Goal: Task Accomplishment & Management: Manage account settings

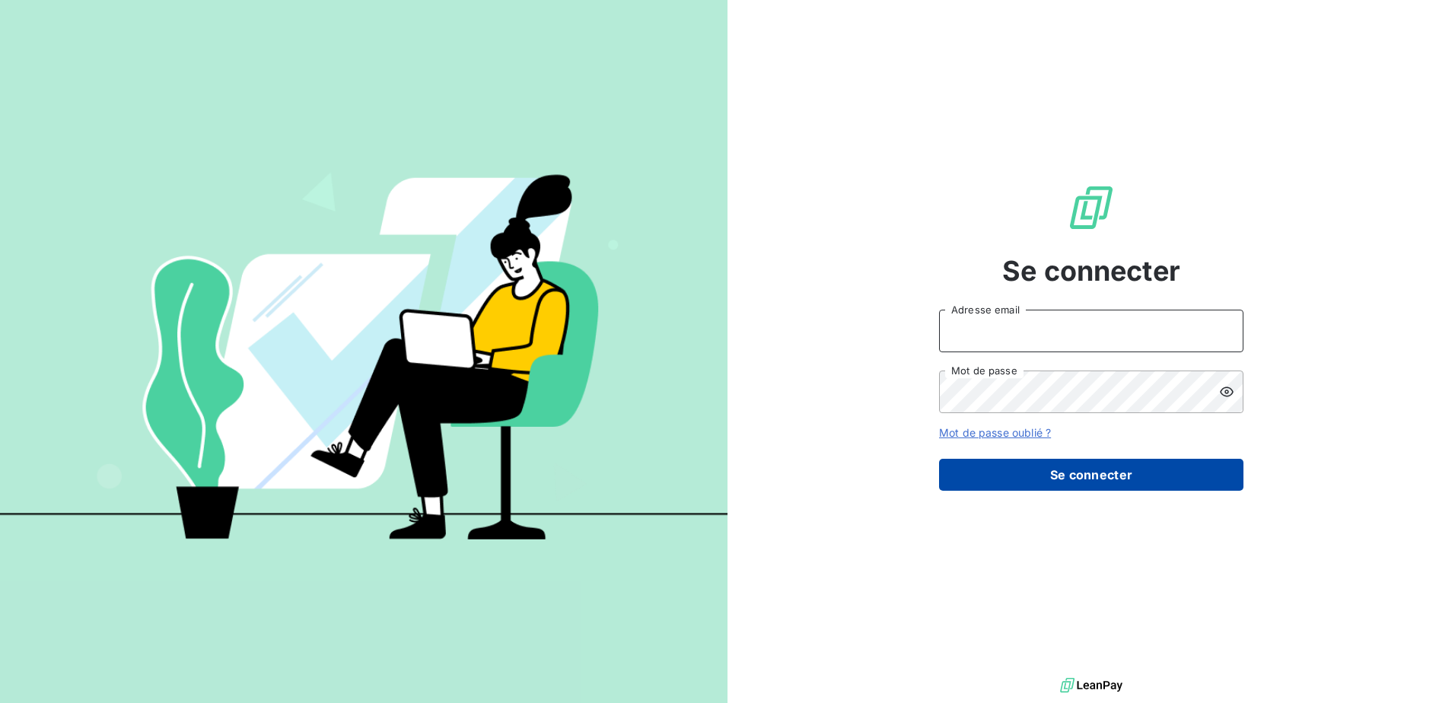
type input "commandes@matexlab.com"
click at [1118, 477] on button "Se connecter" at bounding box center [1091, 475] width 304 height 32
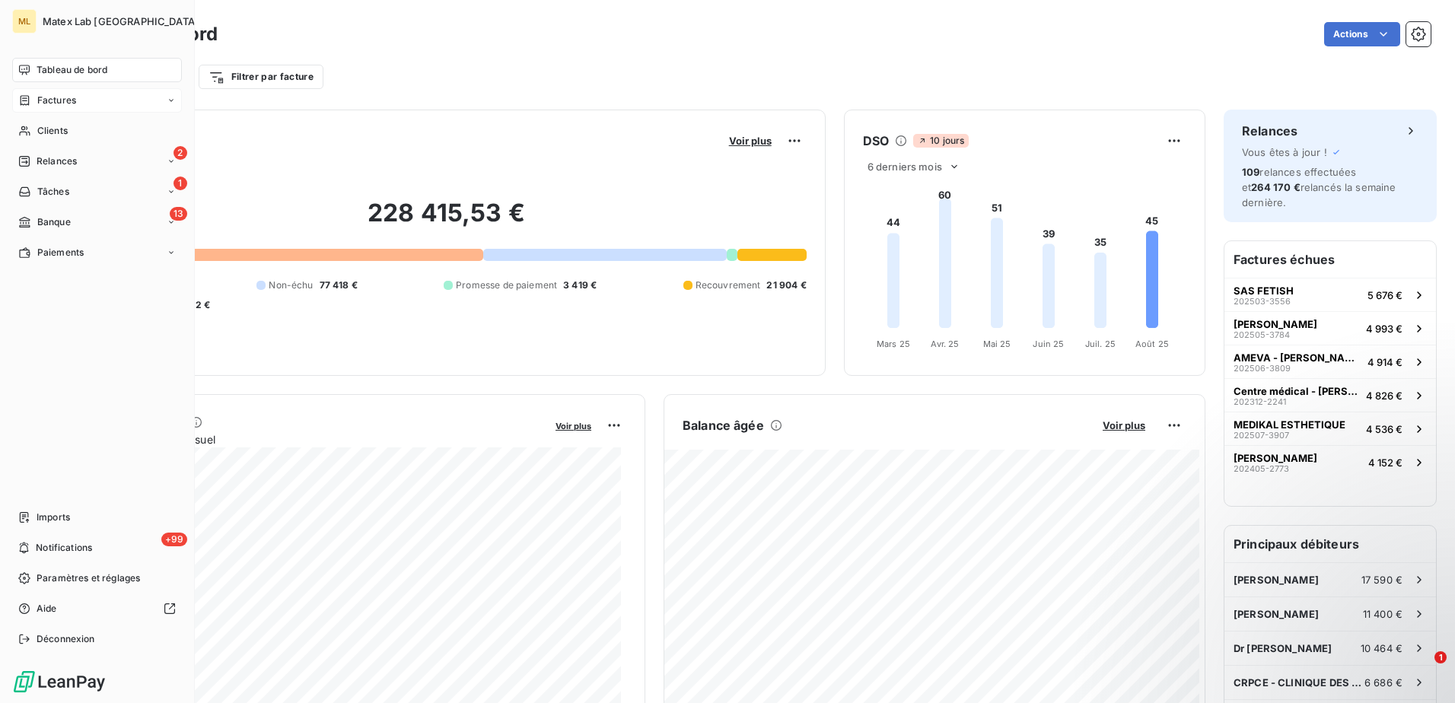
click at [40, 98] on span "Factures" at bounding box center [56, 101] width 39 height 14
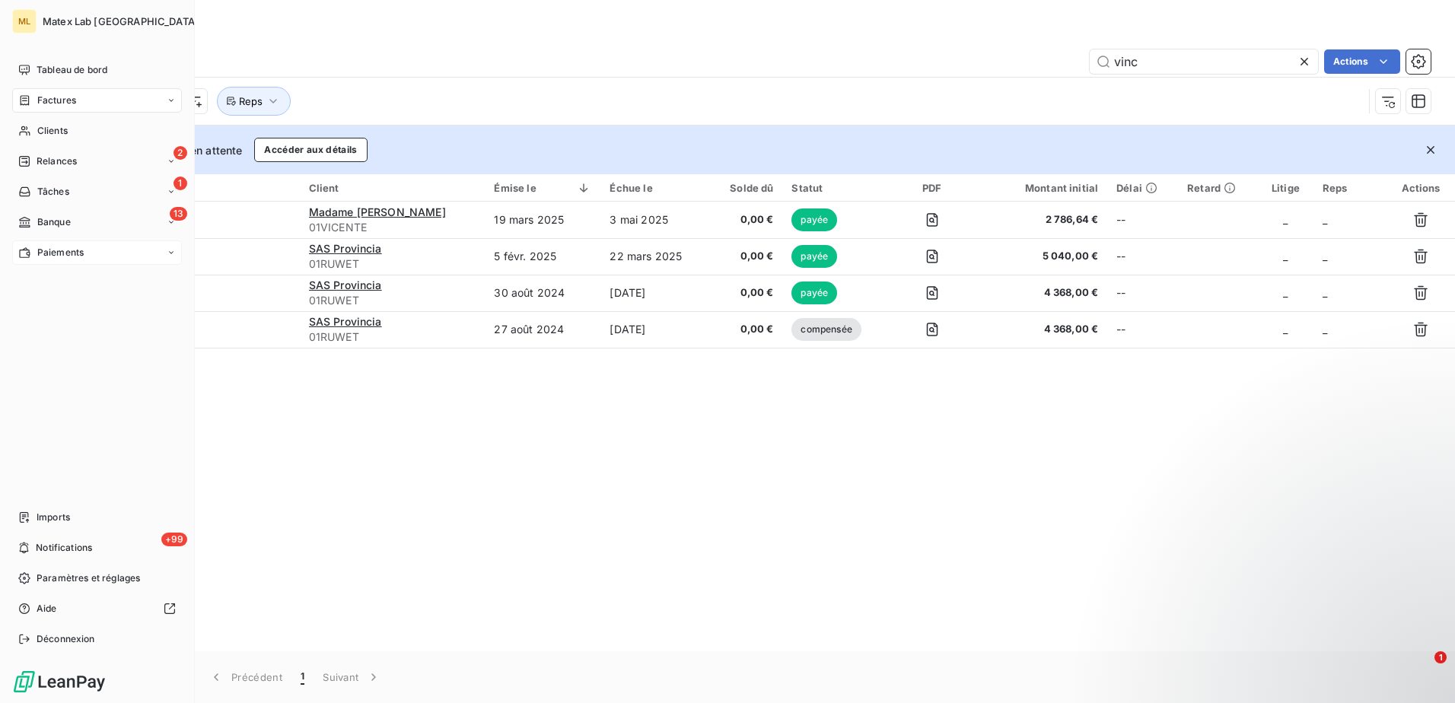
click at [59, 251] on span "Paiements" at bounding box center [60, 253] width 46 height 14
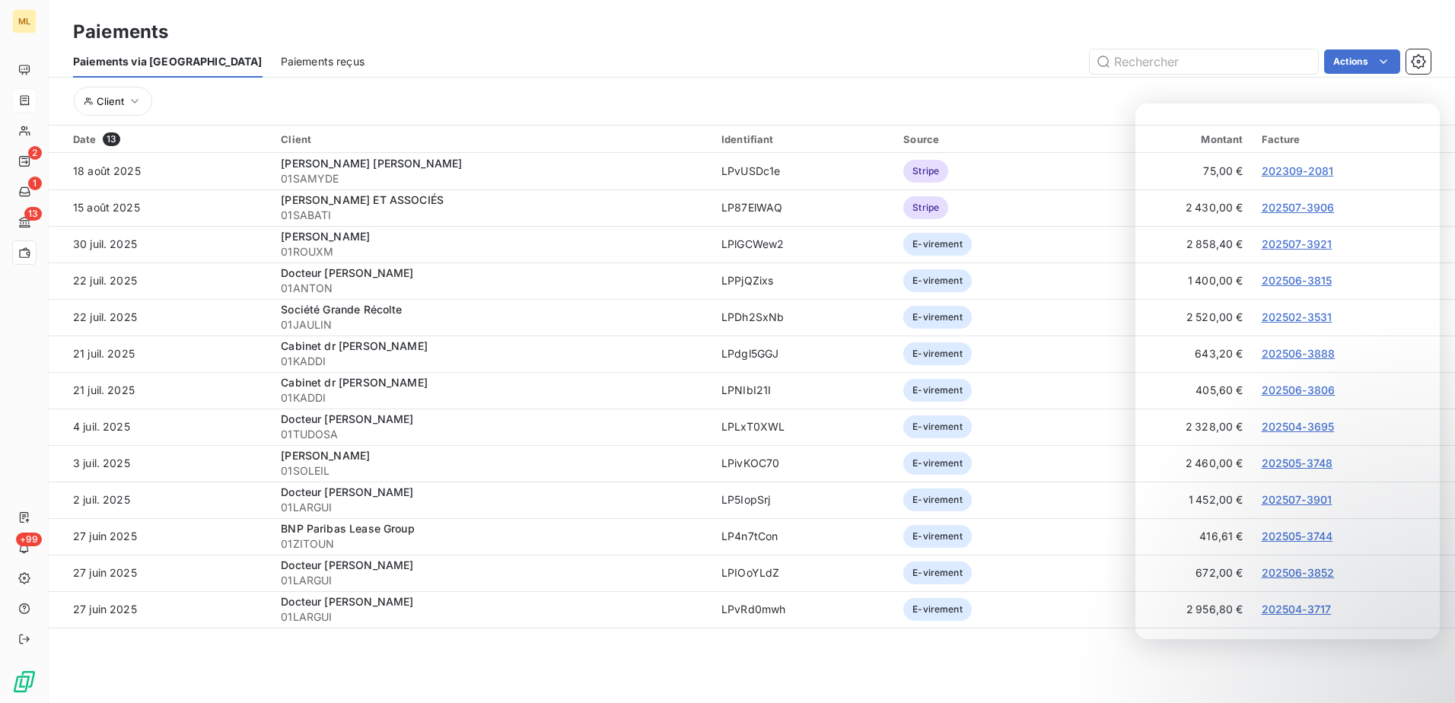
click at [1145, 674] on div "Date 13 Client Identifiant Source Montant Facture 18 août 2025 [PERSON_NAME] [P…" at bounding box center [752, 403] width 1407 height 555
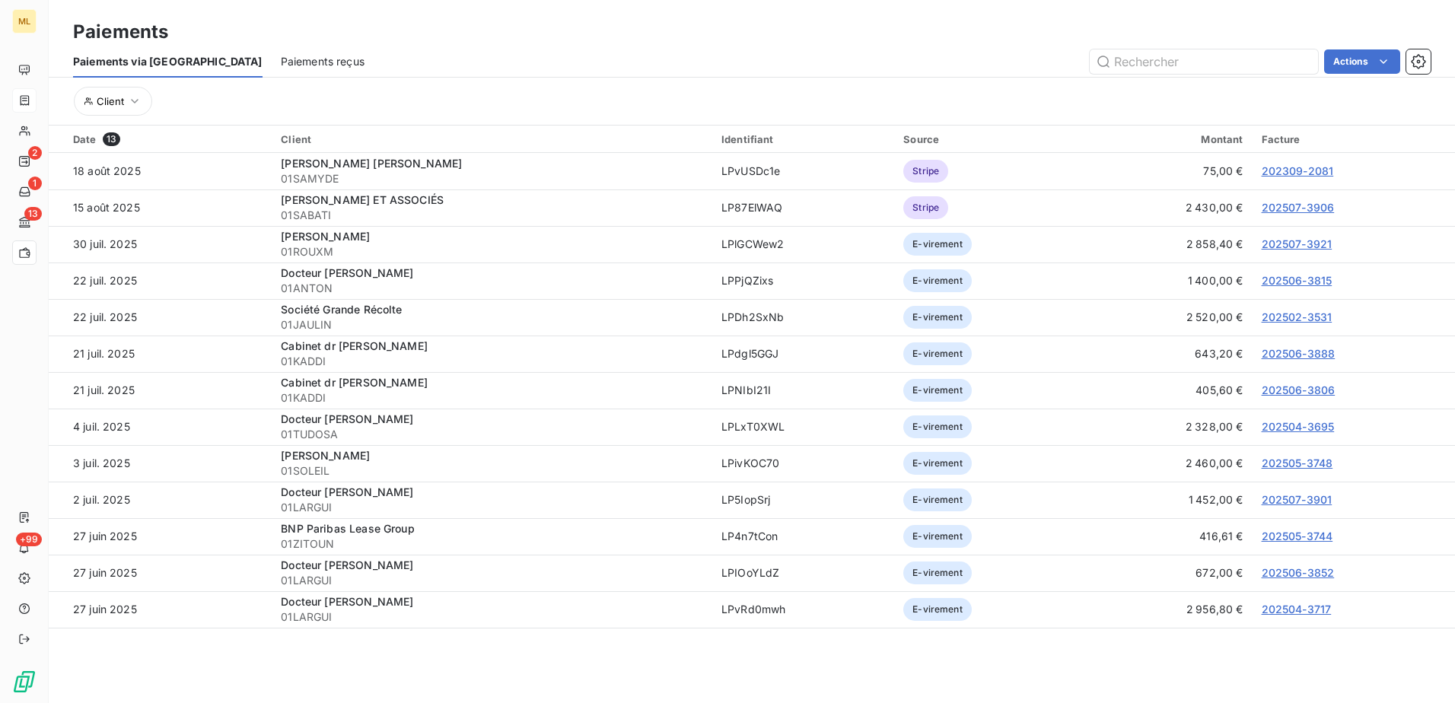
click at [655, 57] on div "Actions" at bounding box center [907, 61] width 1048 height 24
click at [281, 59] on span "Paiements reçus" at bounding box center [323, 61] width 84 height 15
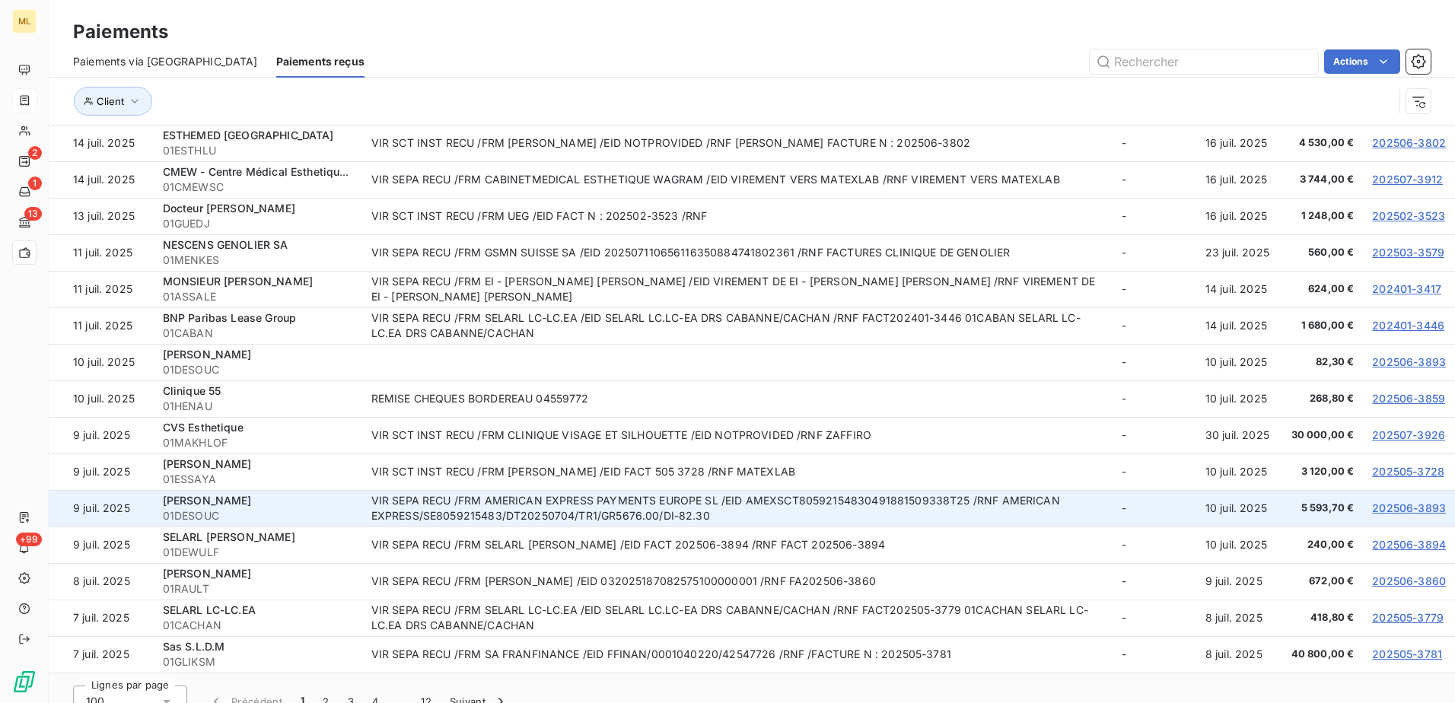
scroll to position [56, 0]
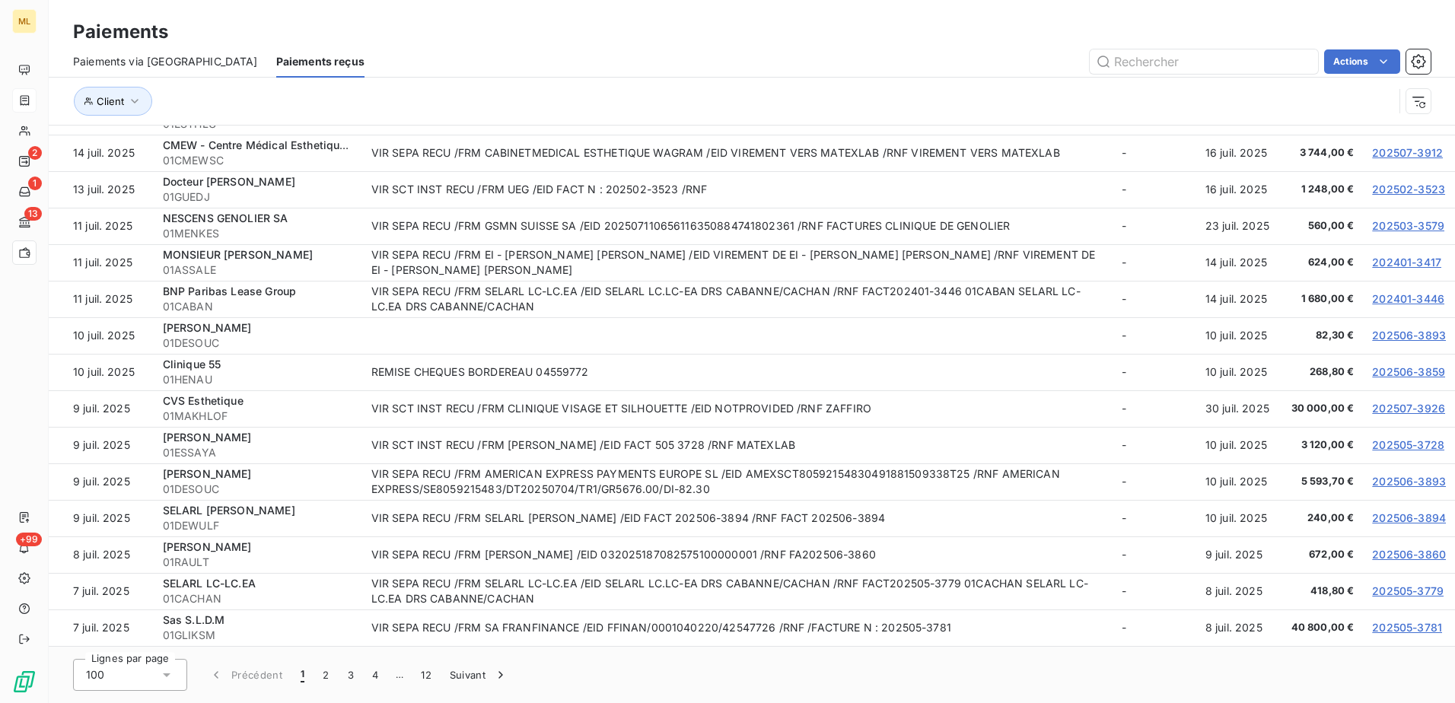
click at [297, 672] on button "1" at bounding box center [303, 675] width 22 height 32
click at [301, 674] on span "1" at bounding box center [303, 675] width 4 height 15
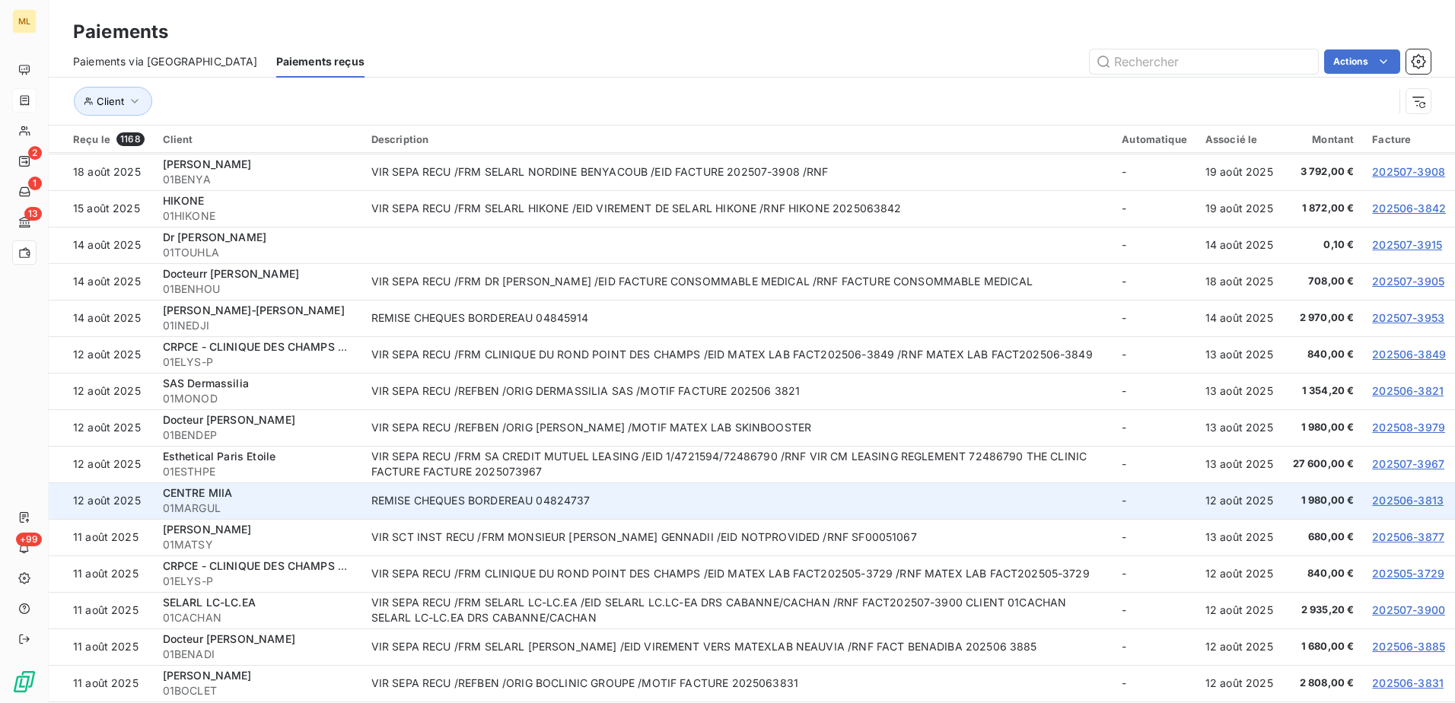
scroll to position [0, 0]
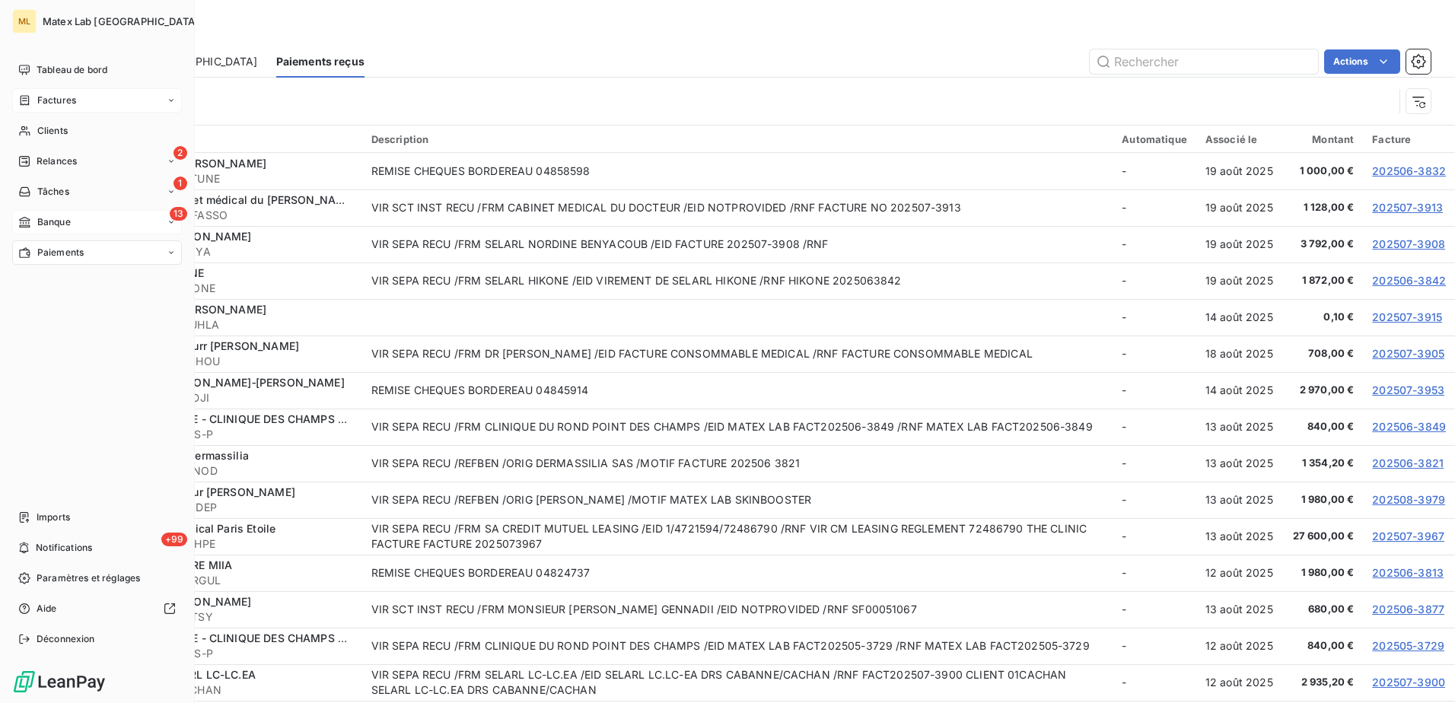
click at [39, 220] on span "Banque" at bounding box center [53, 222] width 33 height 14
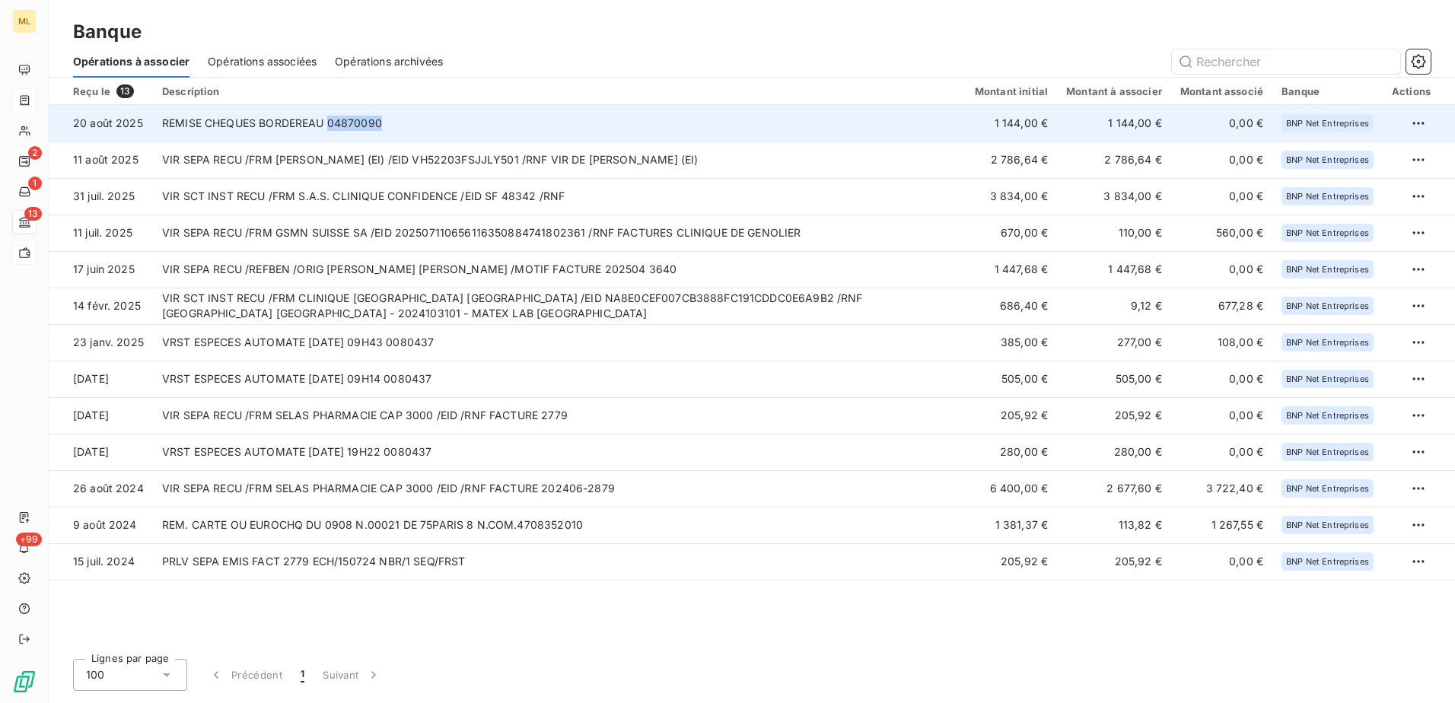
drag, startPoint x: 408, startPoint y: 125, endPoint x: 327, endPoint y: 121, distance: 81.5
click at [327, 121] on td "REMISE CHEQUES BORDEREAU 04870090" at bounding box center [559, 123] width 813 height 37
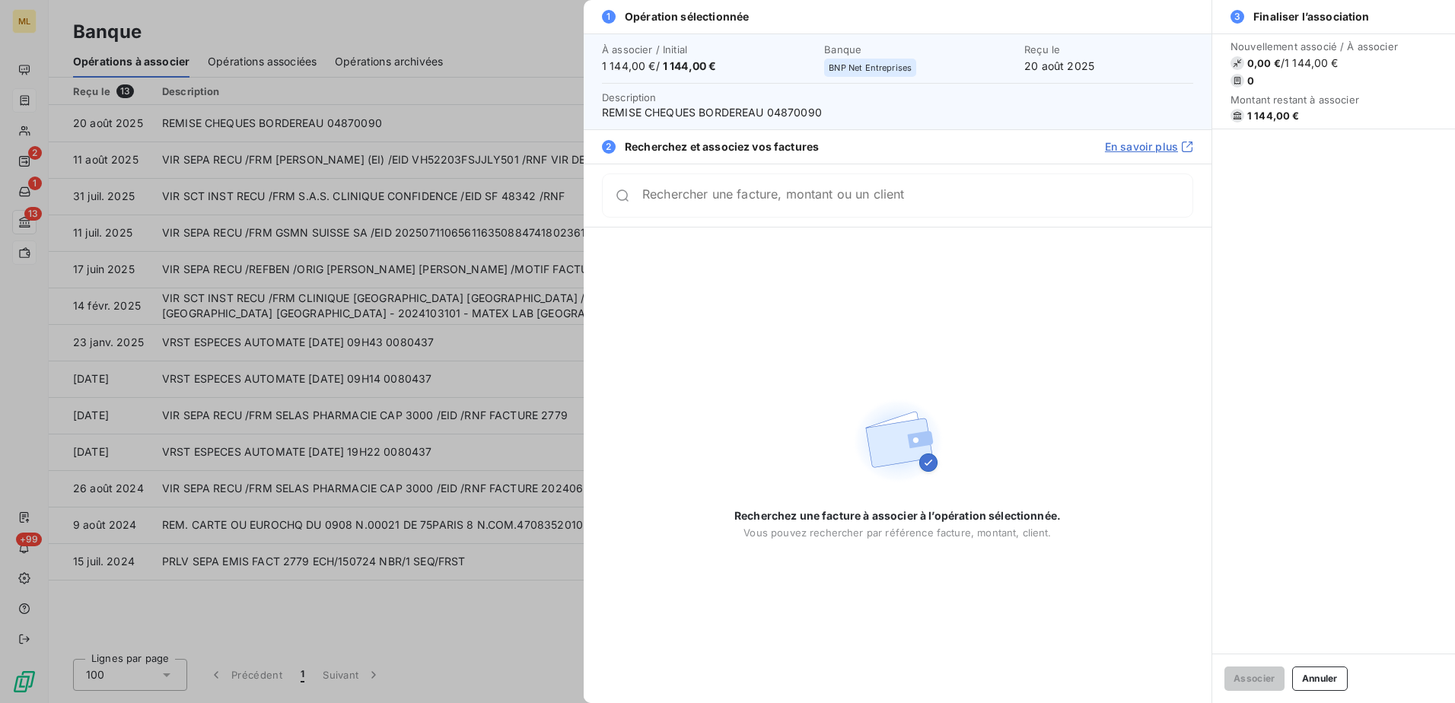
click at [507, 41] on div at bounding box center [727, 351] width 1455 height 703
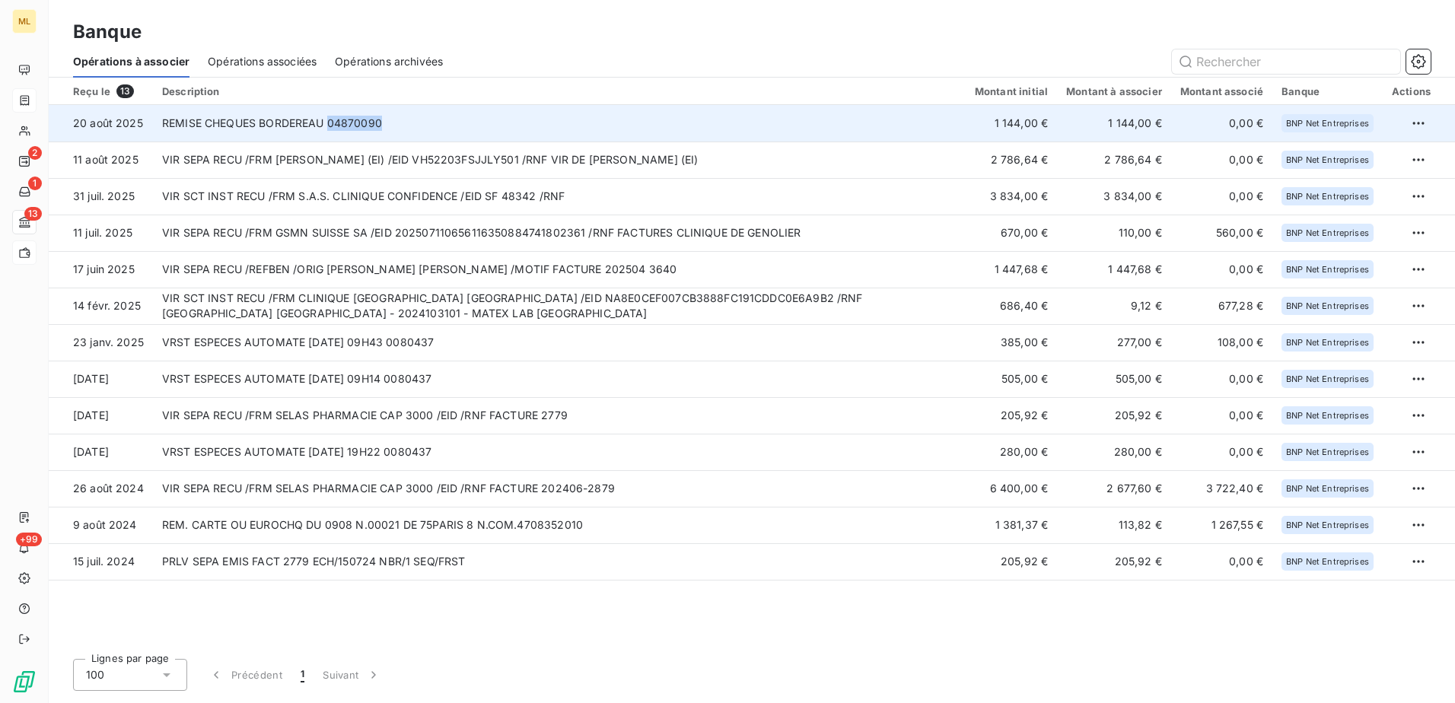
drag, startPoint x: 385, startPoint y: 123, endPoint x: 331, endPoint y: 123, distance: 54.0
click at [331, 123] on td "REMISE CHEQUES BORDEREAU 04870090" at bounding box center [559, 123] width 813 height 37
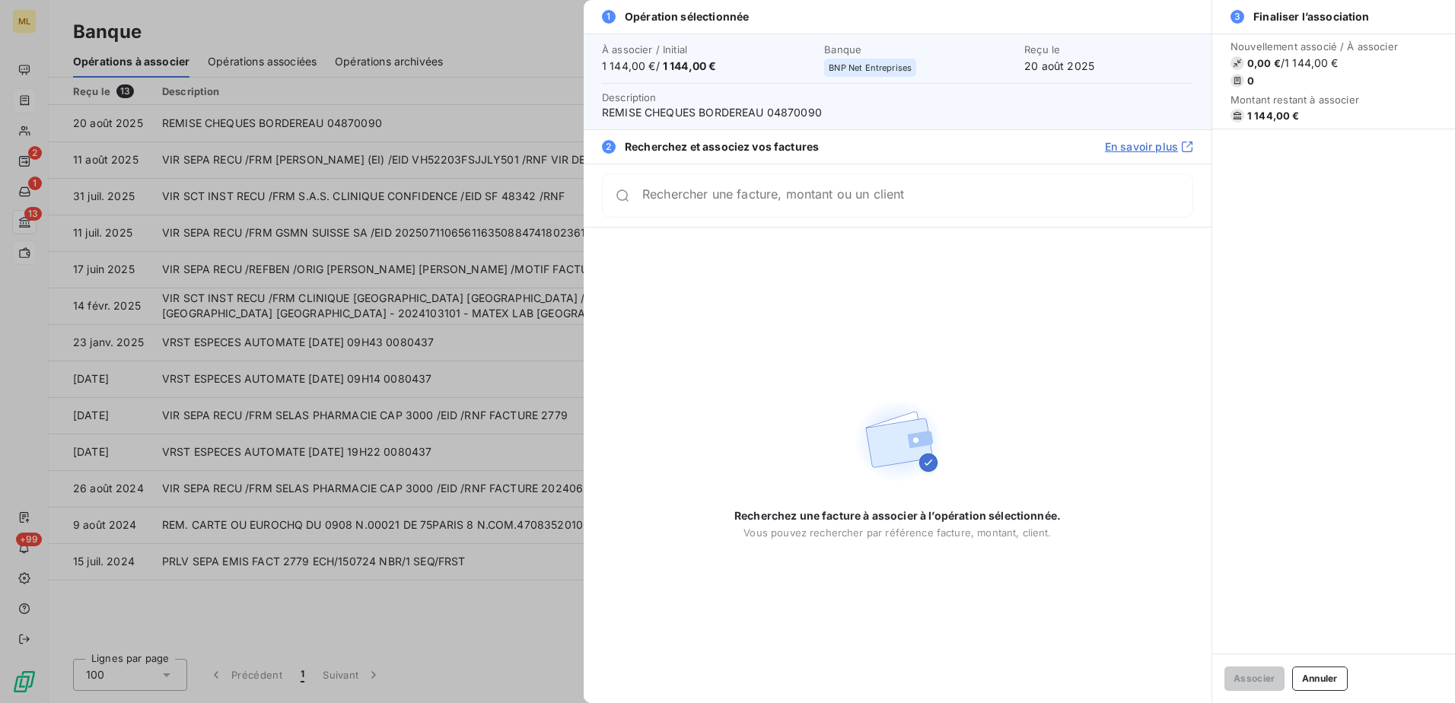
click at [459, 81] on div at bounding box center [727, 351] width 1455 height 703
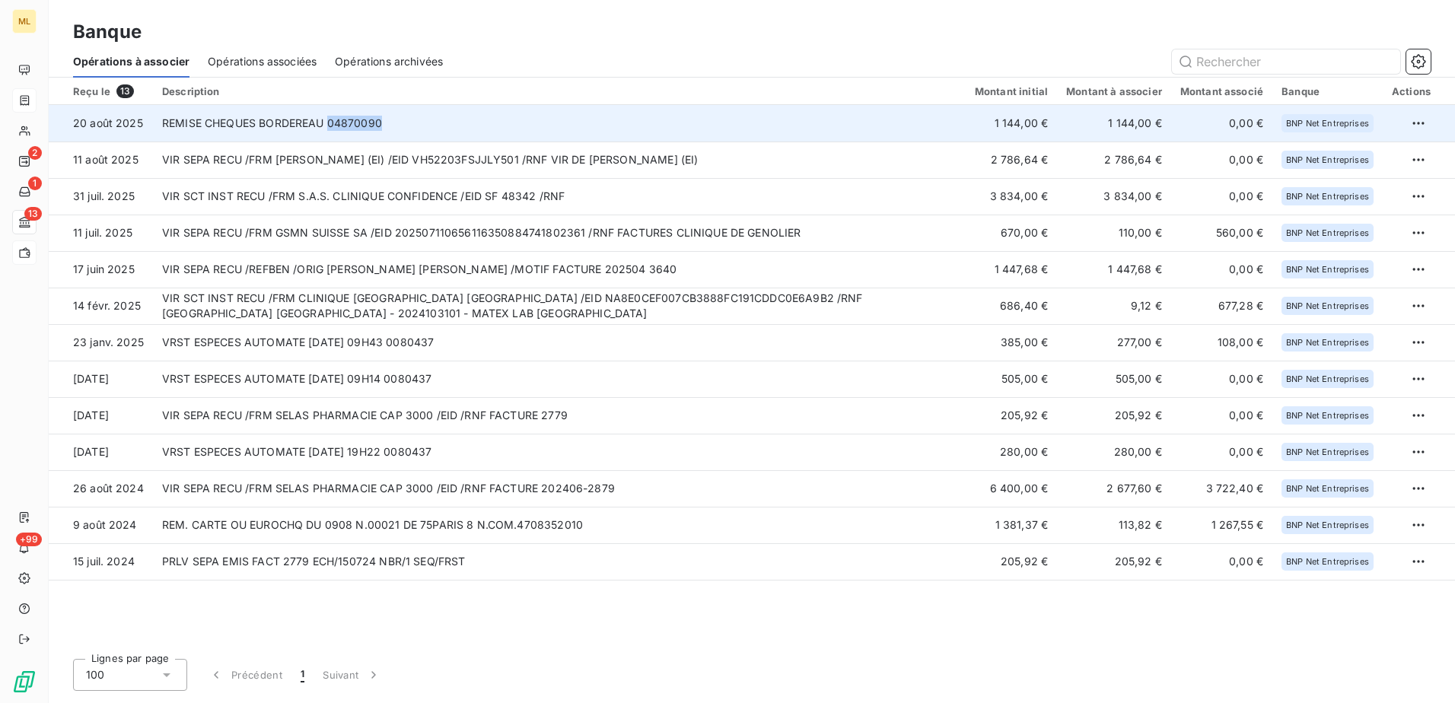
drag, startPoint x: 397, startPoint y: 121, endPoint x: 330, endPoint y: 117, distance: 67.1
click at [330, 117] on td "REMISE CHEQUES BORDEREAU 04870090" at bounding box center [559, 123] width 813 height 37
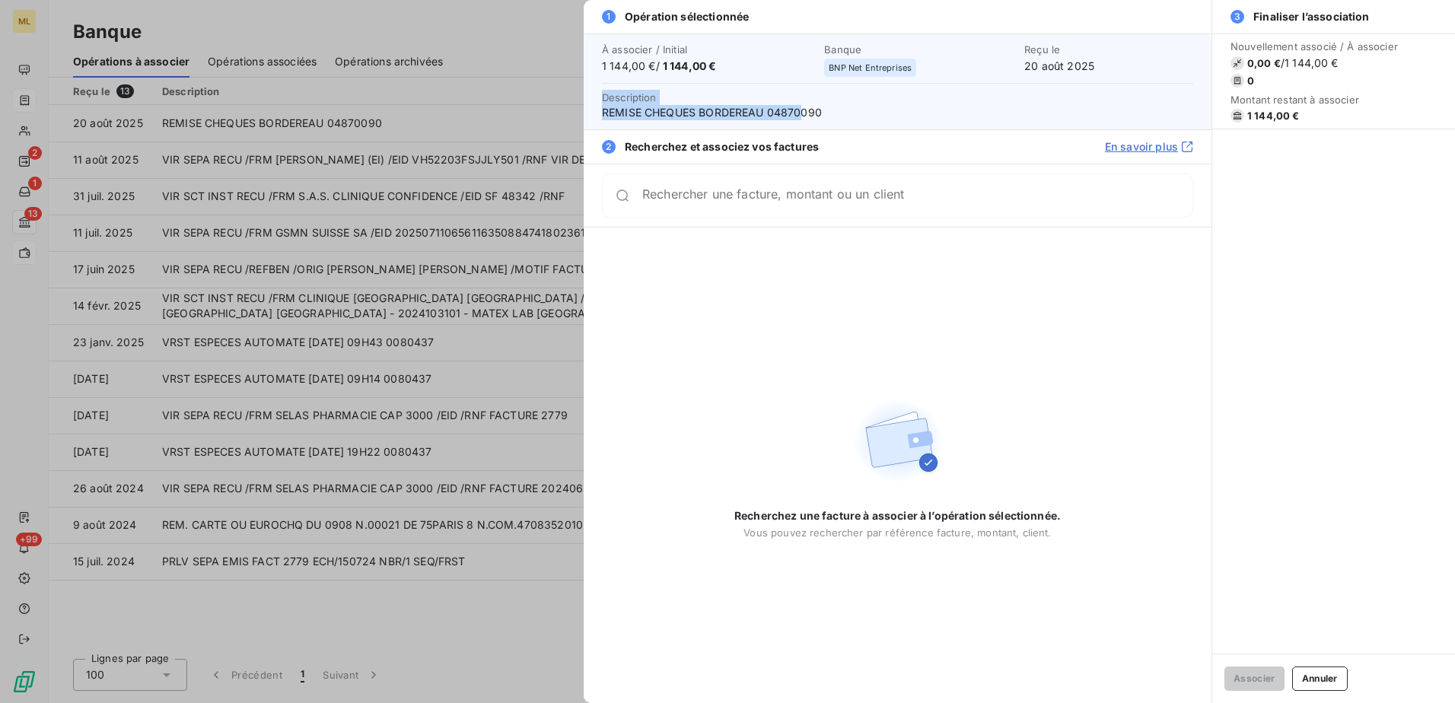
drag, startPoint x: 839, startPoint y: 105, endPoint x: 805, endPoint y: 110, distance: 33.8
click at [805, 110] on span "Description REMISE CHEQUES BORDEREAU 04870090" at bounding box center [897, 105] width 591 height 30
click at [804, 111] on span "REMISE CHEQUES BORDEREAU 04870090" at bounding box center [897, 112] width 591 height 15
drag, startPoint x: 824, startPoint y: 116, endPoint x: 772, endPoint y: 115, distance: 52.5
click at [772, 115] on span "REMISE CHEQUES BORDEREAU 04870090" at bounding box center [897, 112] width 591 height 15
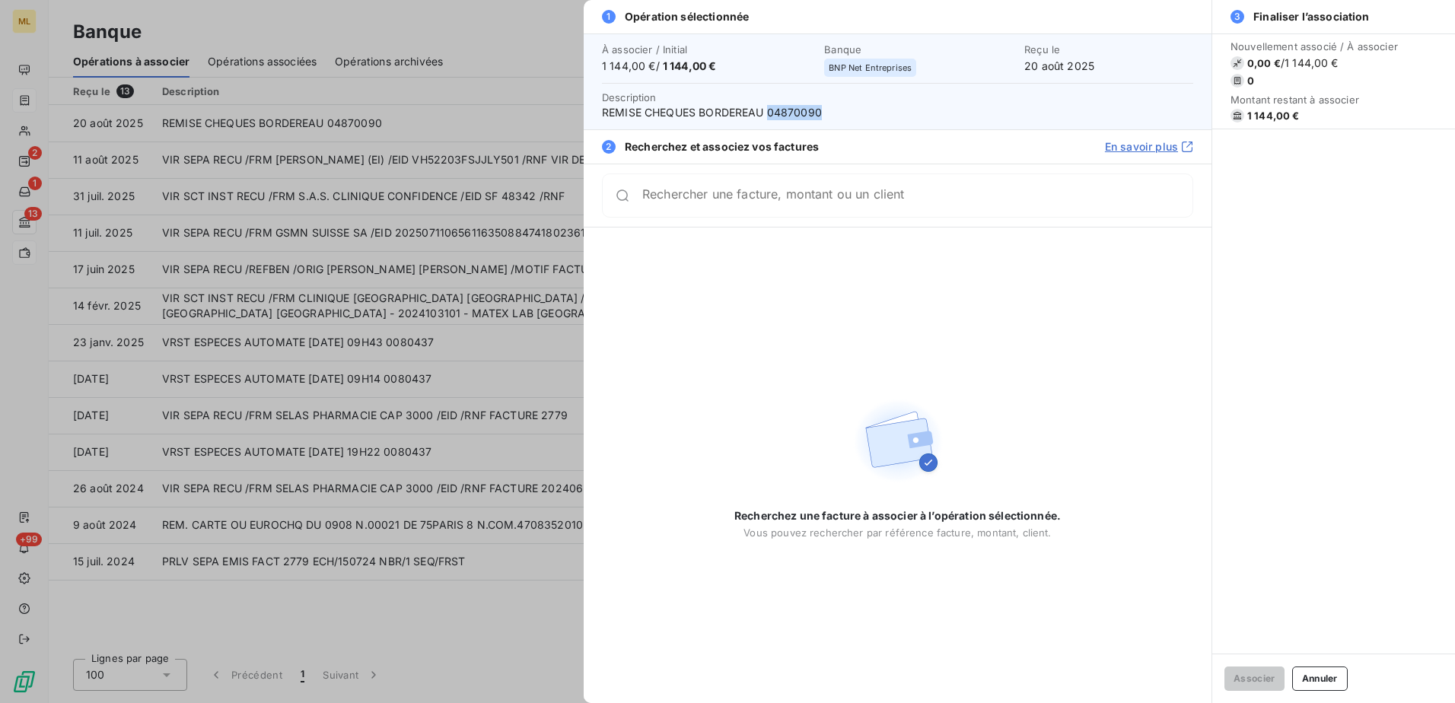
copy span "04870090"
click at [500, 40] on div at bounding box center [727, 351] width 1455 height 703
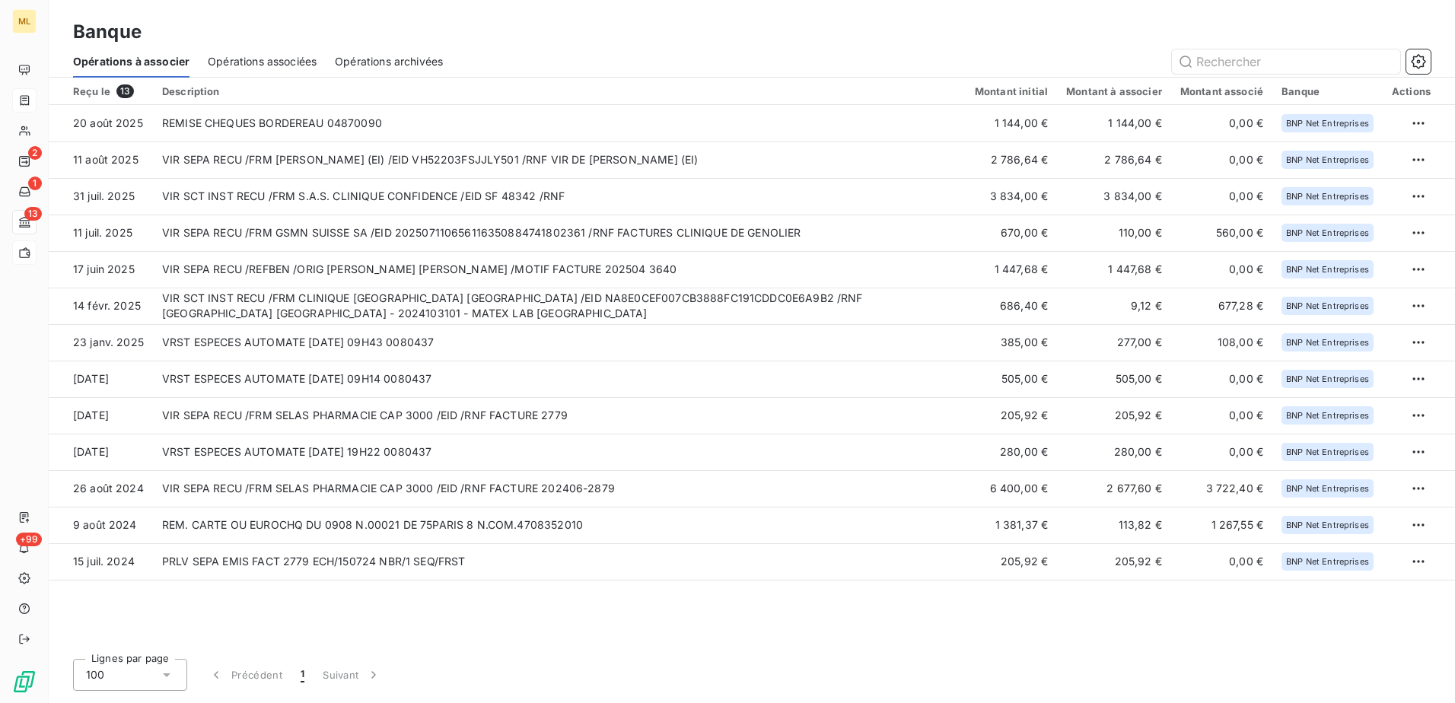
click at [281, 57] on span "Opérations associées" at bounding box center [262, 61] width 109 height 15
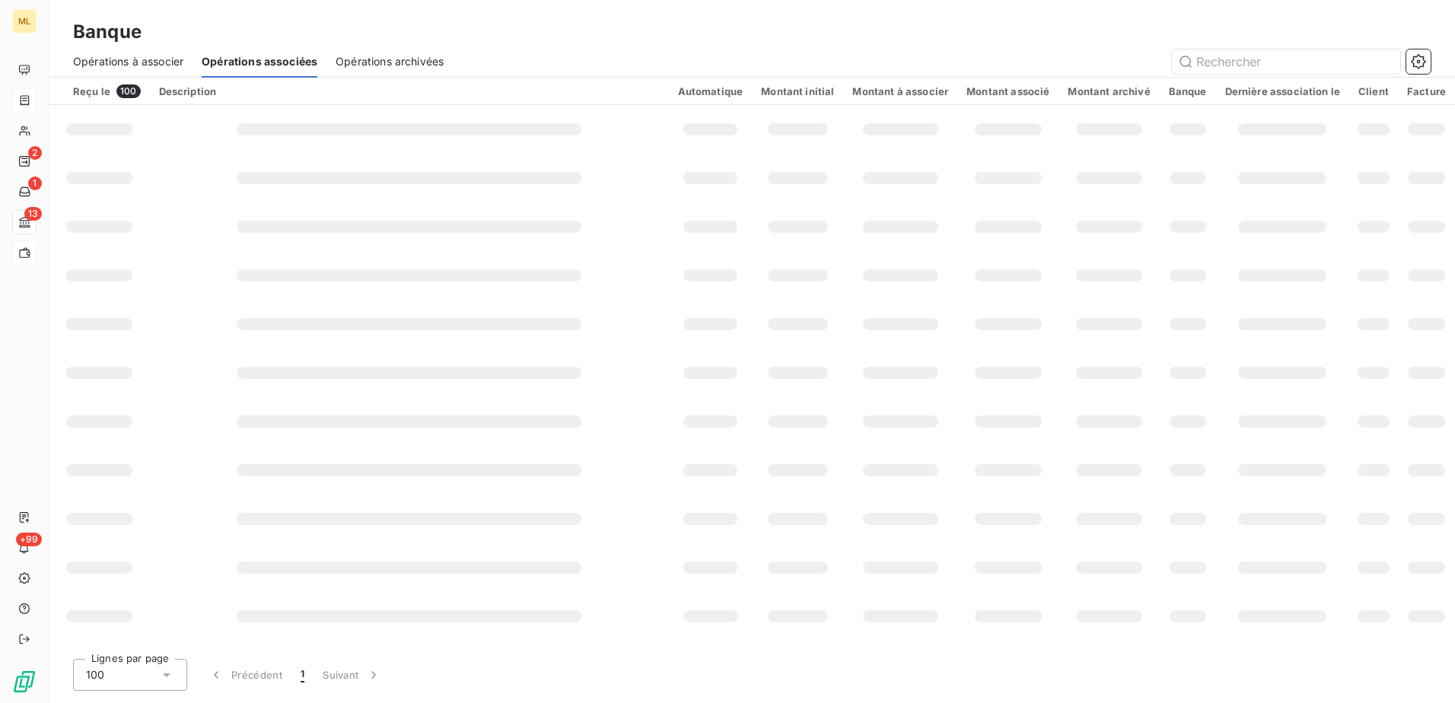
click at [158, 60] on span "Opérations à associer" at bounding box center [128, 61] width 110 height 15
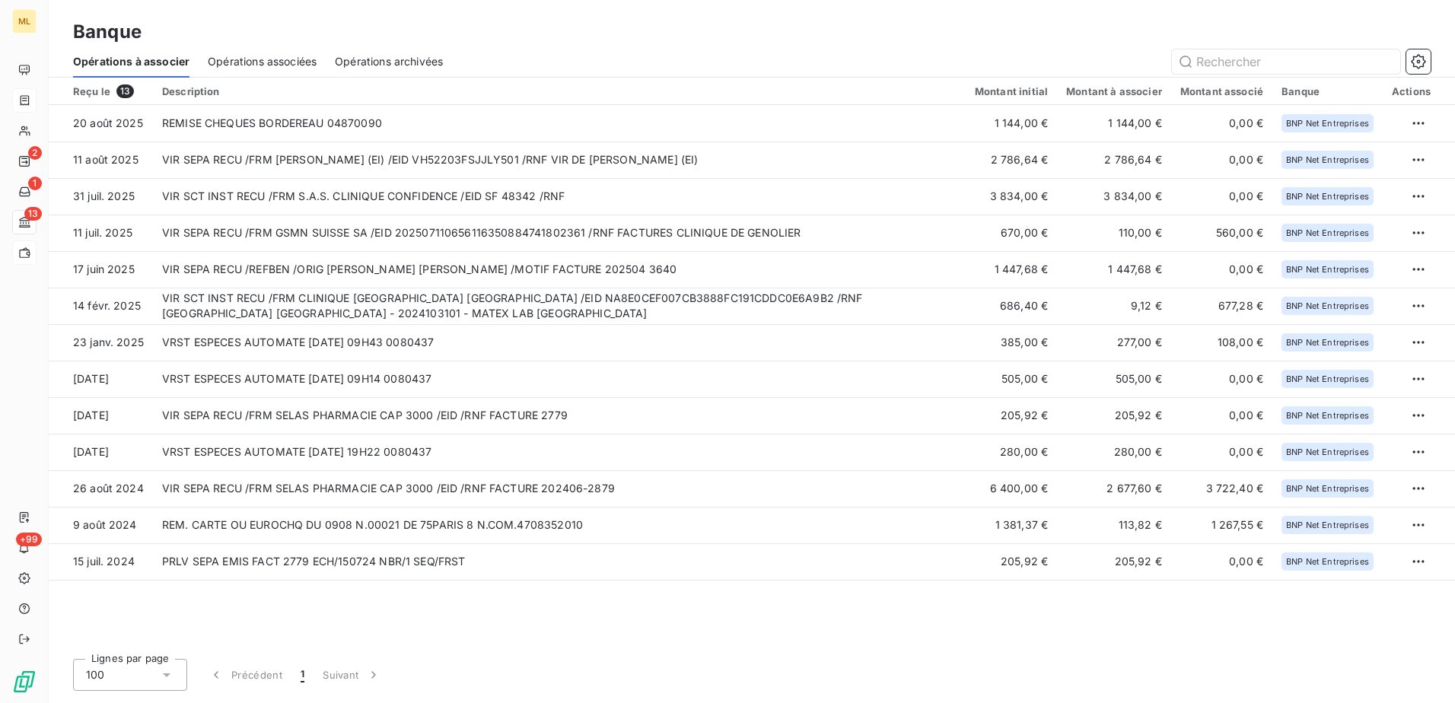
click at [243, 58] on span "Opérations associées" at bounding box center [262, 61] width 109 height 15
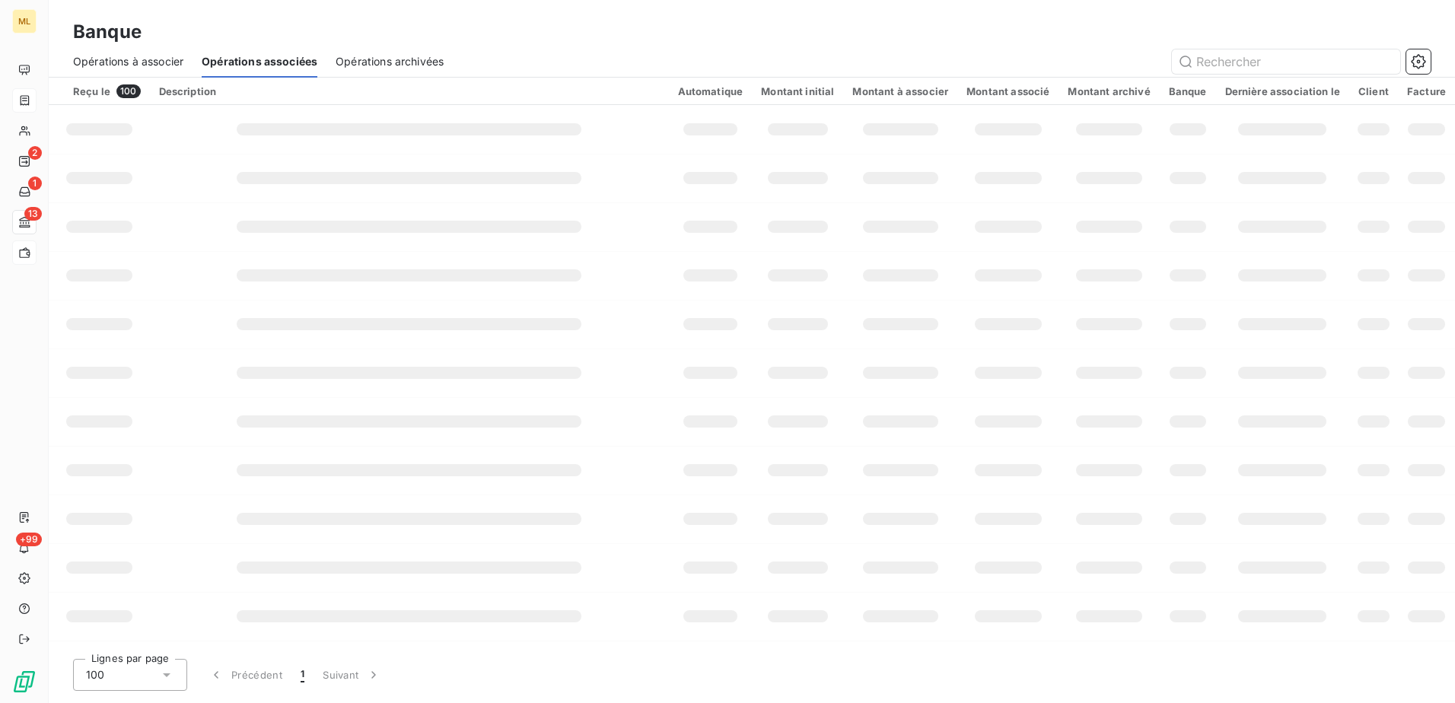
click at [130, 47] on div "Opérations à associer" at bounding box center [128, 62] width 110 height 32
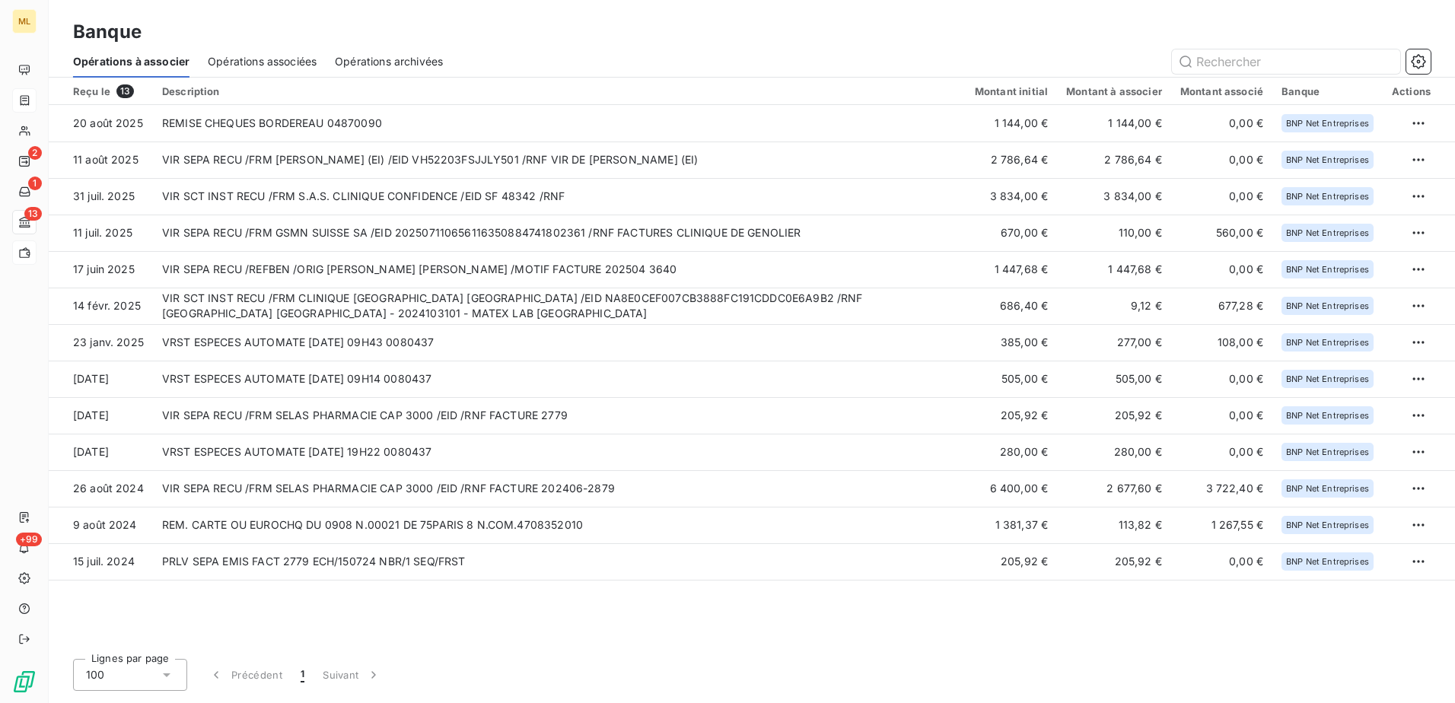
click at [406, 54] on span "Opérations archivées" at bounding box center [389, 61] width 108 height 15
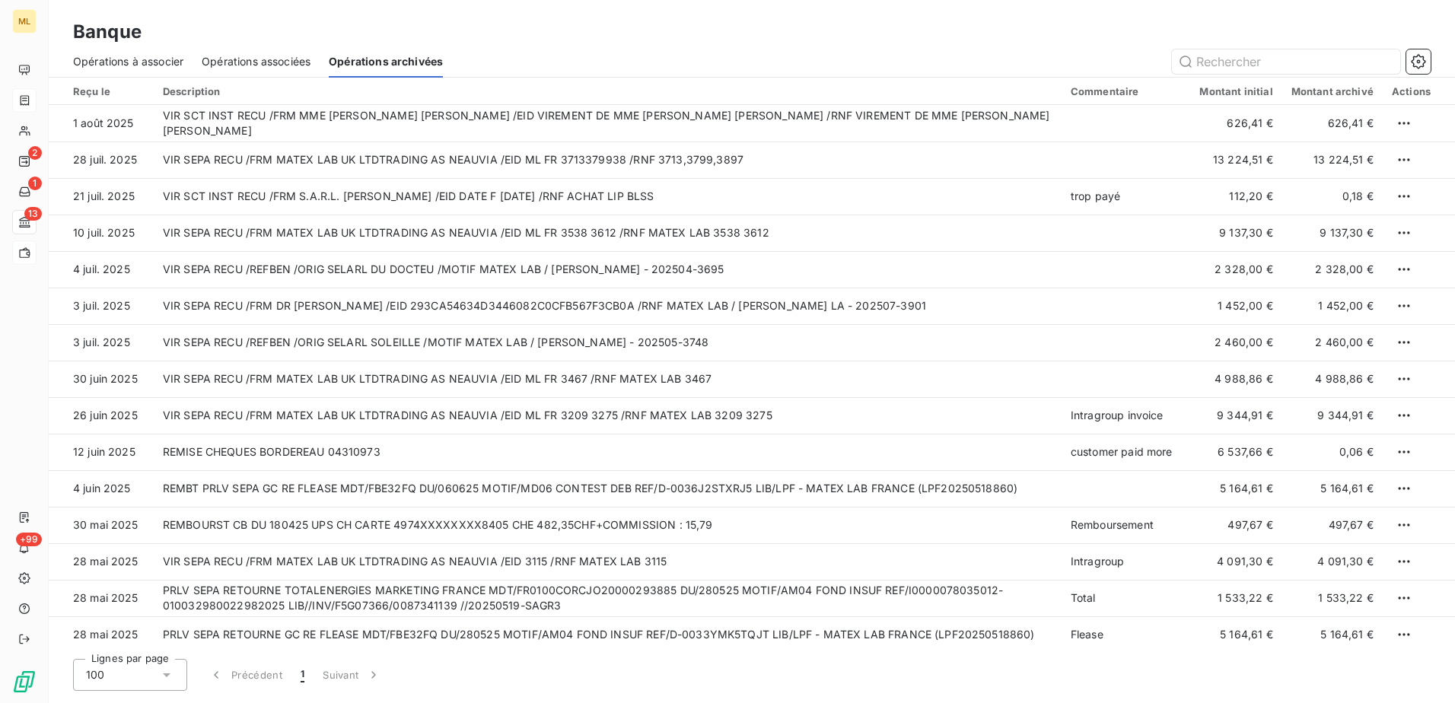
click at [254, 60] on span "Opérations associées" at bounding box center [256, 61] width 109 height 15
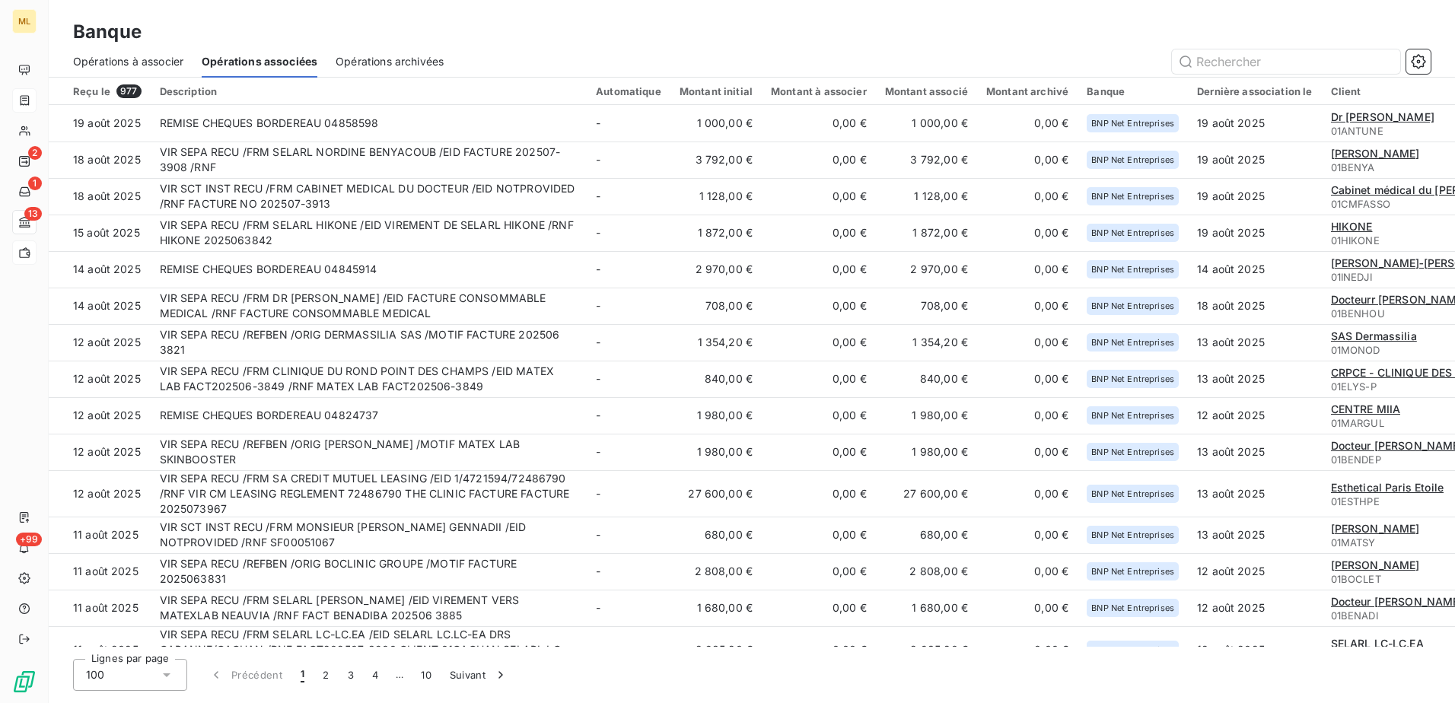
click at [620, 34] on div "Banque" at bounding box center [752, 31] width 1407 height 27
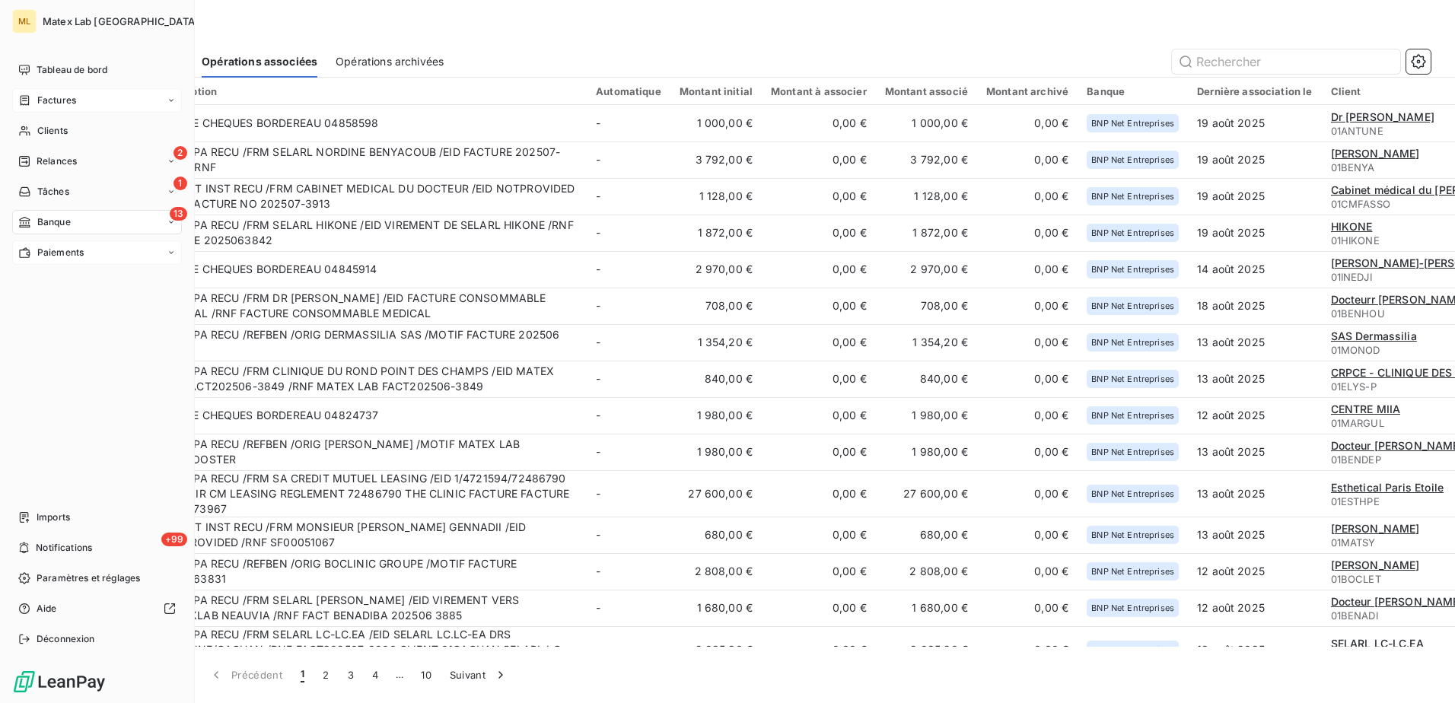
click at [77, 99] on div "Factures" at bounding box center [97, 100] width 170 height 24
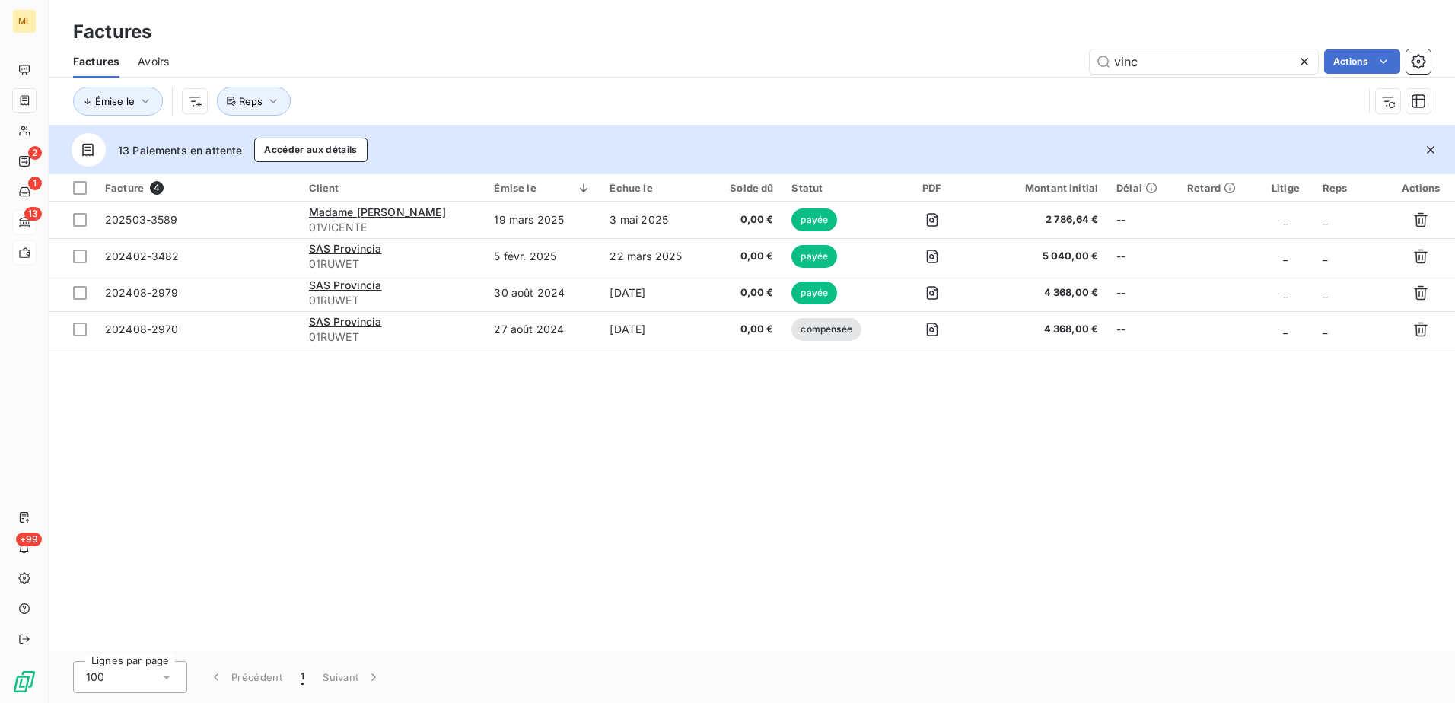
drag, startPoint x: 1188, startPoint y: 62, endPoint x: 1060, endPoint y: 68, distance: 128.8
click at [1060, 68] on div "vinc Actions" at bounding box center [809, 61] width 1244 height 24
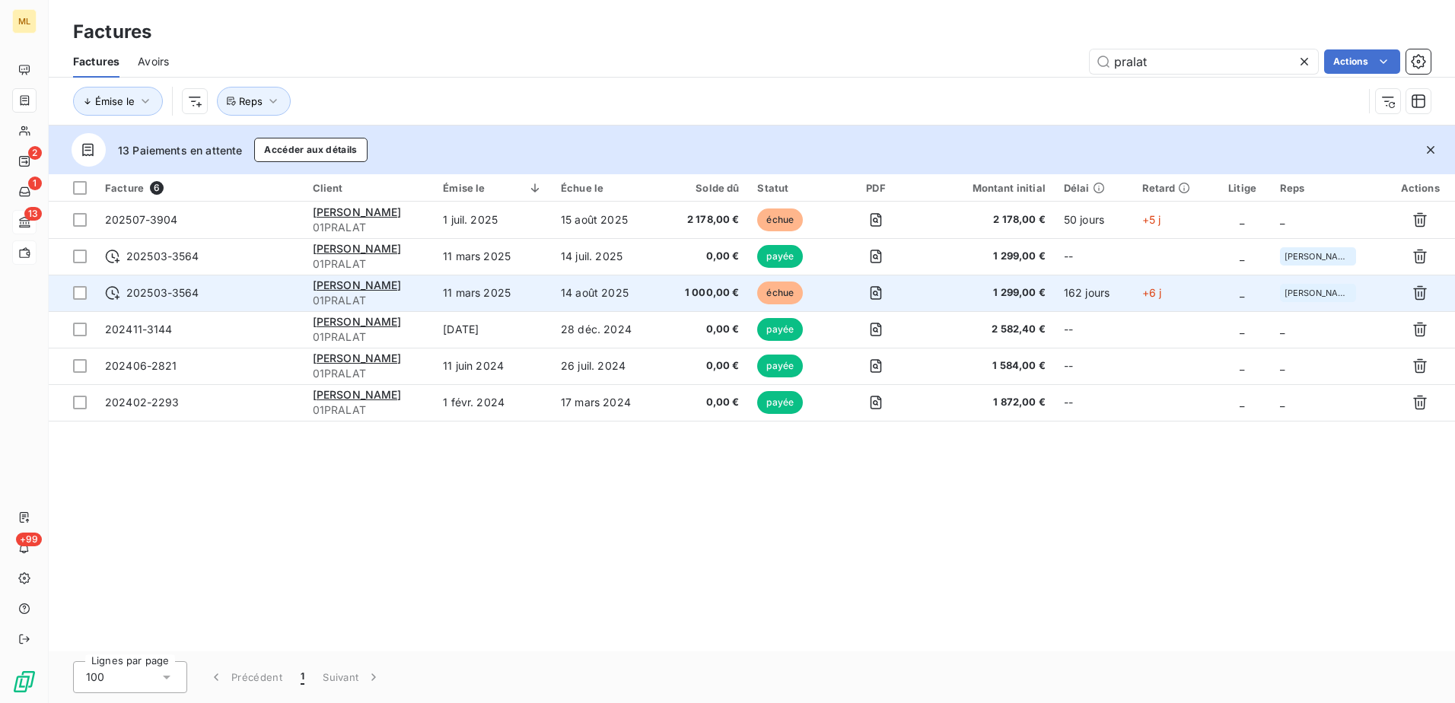
type input "pralat"
click at [542, 294] on td "11 mars 2025" at bounding box center [493, 293] width 118 height 37
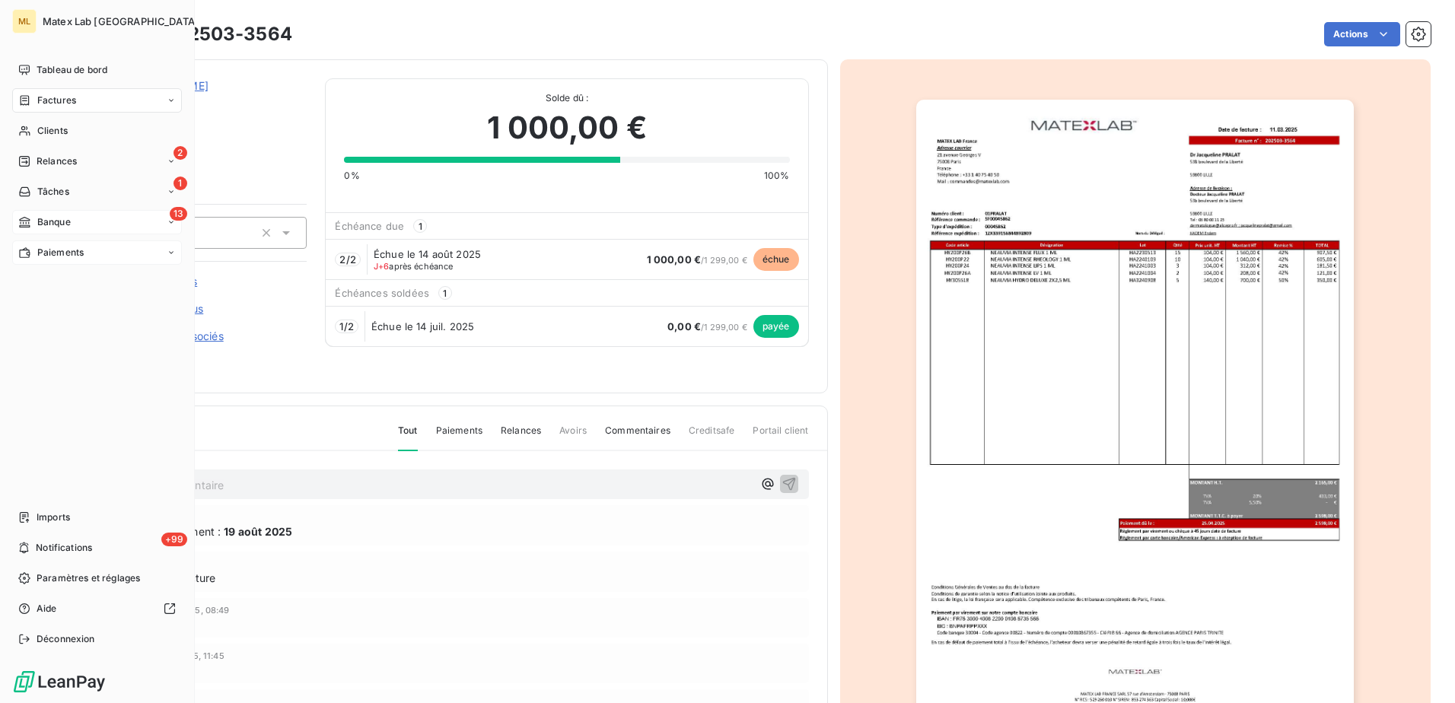
drag, startPoint x: 47, startPoint y: 250, endPoint x: 40, endPoint y: 256, distance: 9.3
click at [40, 256] on span "Paiements" at bounding box center [60, 253] width 46 height 14
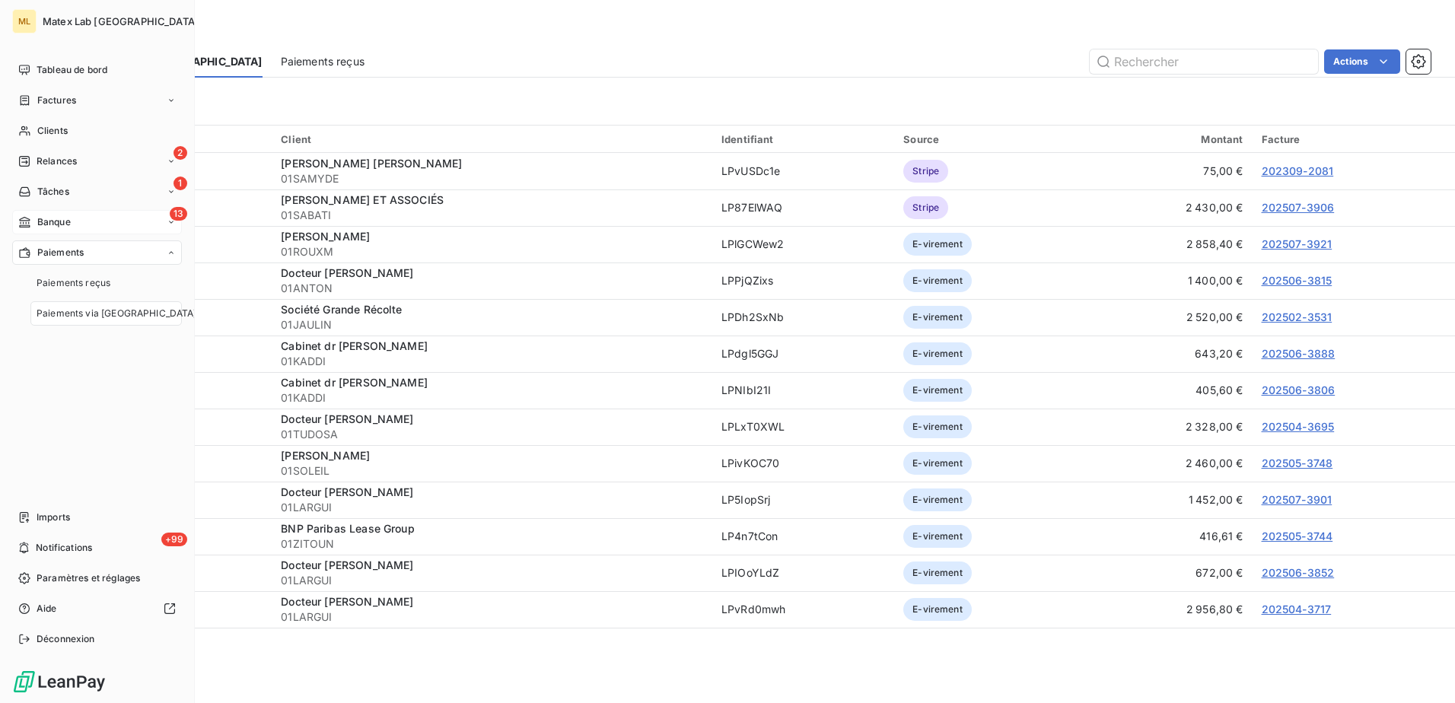
click at [67, 223] on span "Banque" at bounding box center [53, 222] width 33 height 14
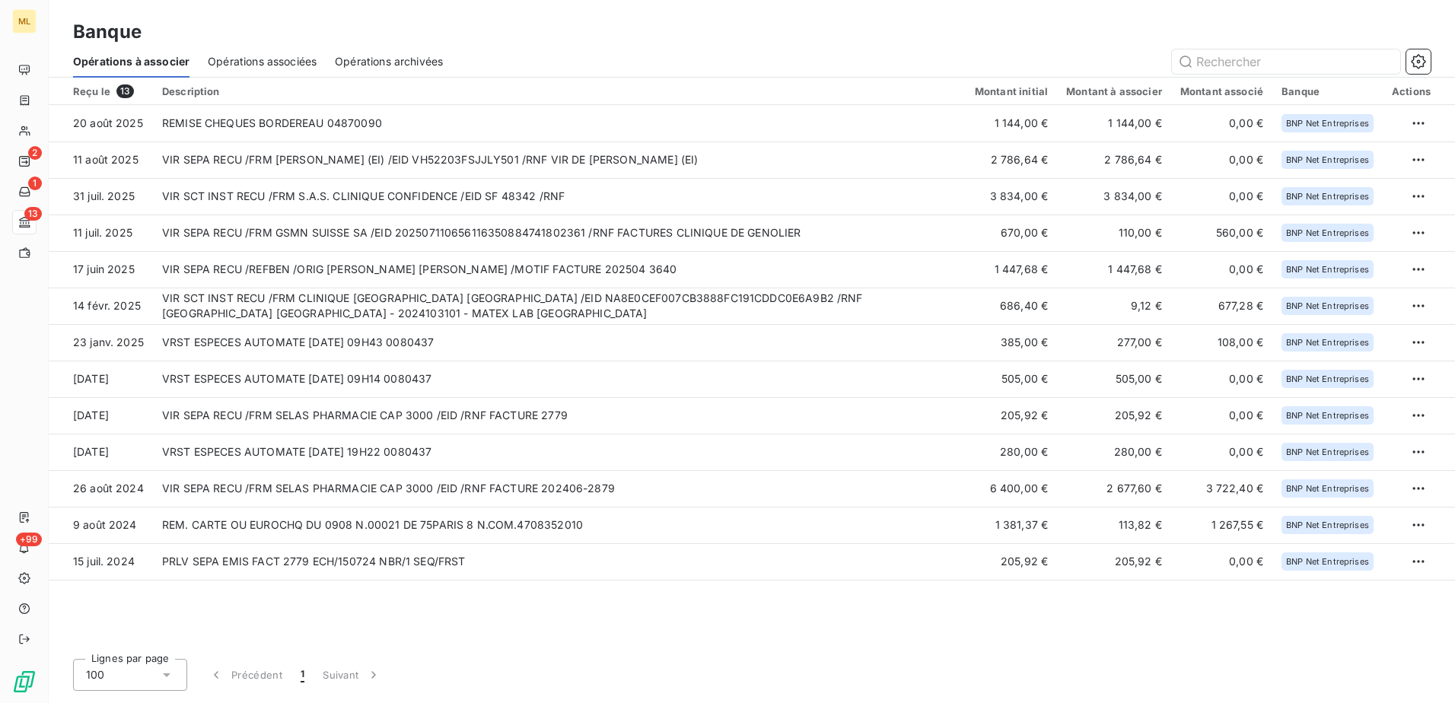
click at [241, 62] on span "Opérations associées" at bounding box center [262, 61] width 109 height 15
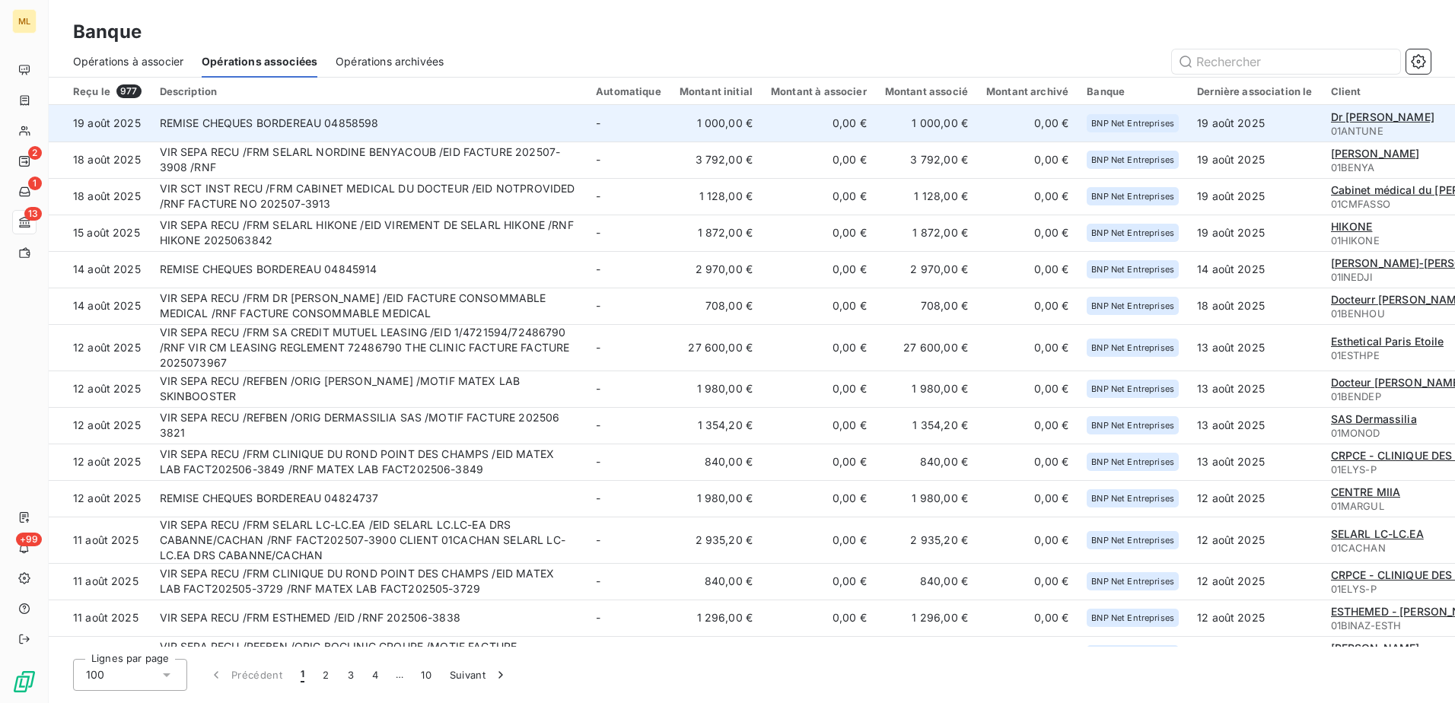
click at [1386, 117] on span "Dr [PERSON_NAME]" at bounding box center [1383, 116] width 104 height 13
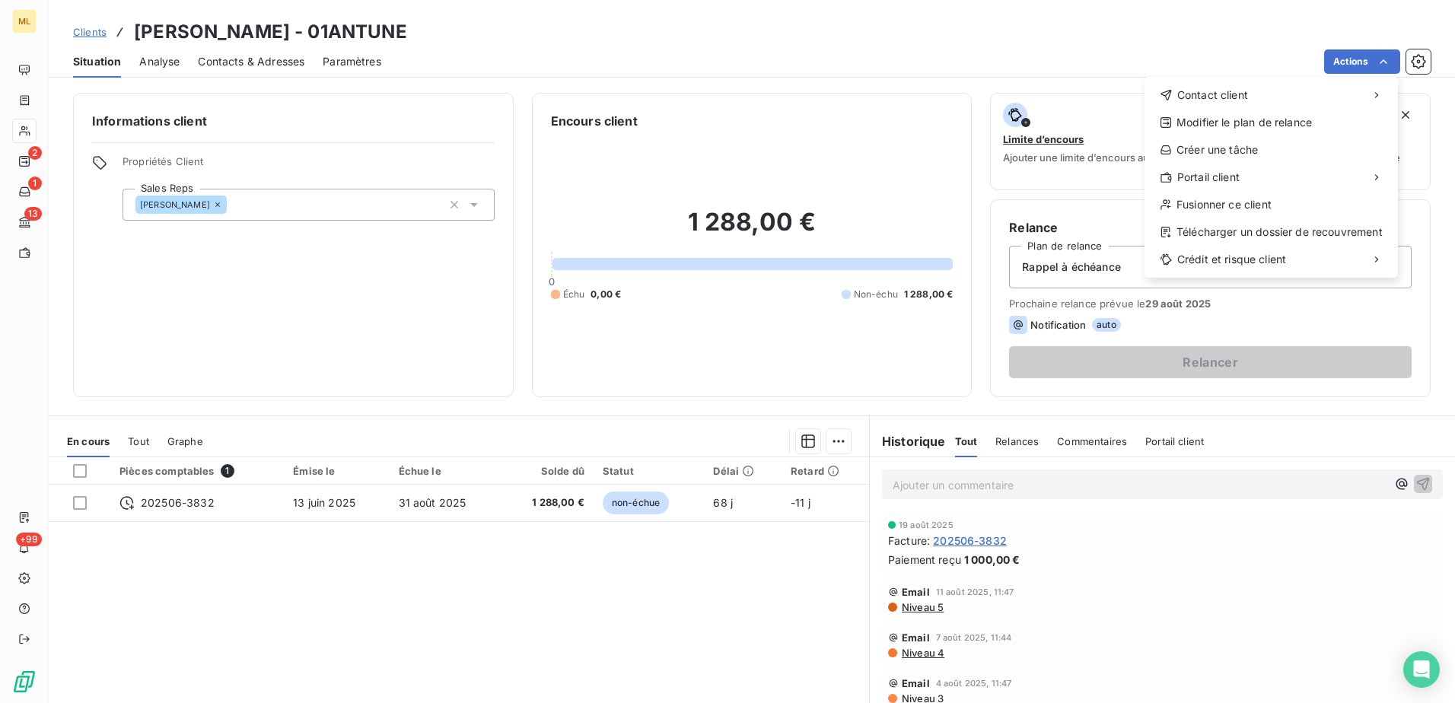
click at [276, 575] on html "ML 2 1 13 +99 Clients Dr ANTUNES AGNES - 01ANTUNE Situation Analyse Contacts & …" at bounding box center [727, 351] width 1455 height 703
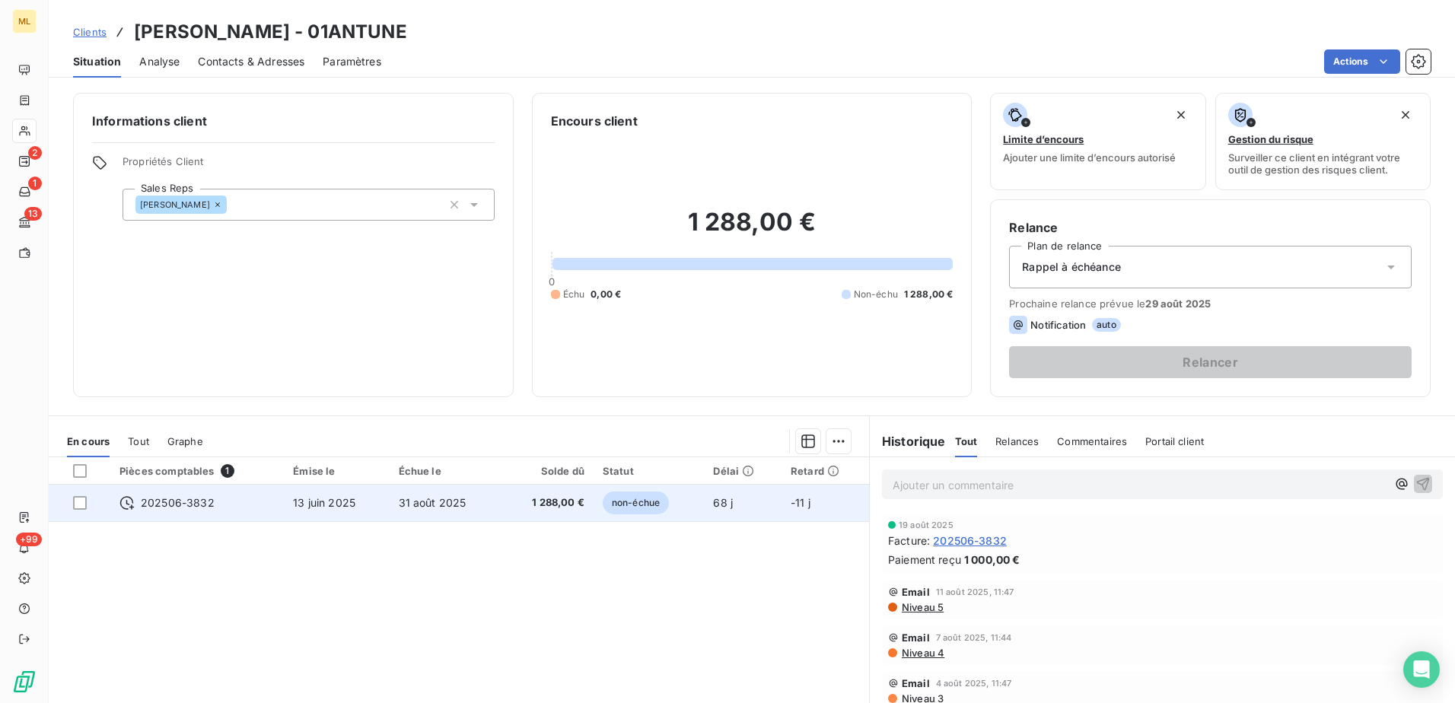
click at [244, 508] on div "202506-3832" at bounding box center [197, 503] width 155 height 15
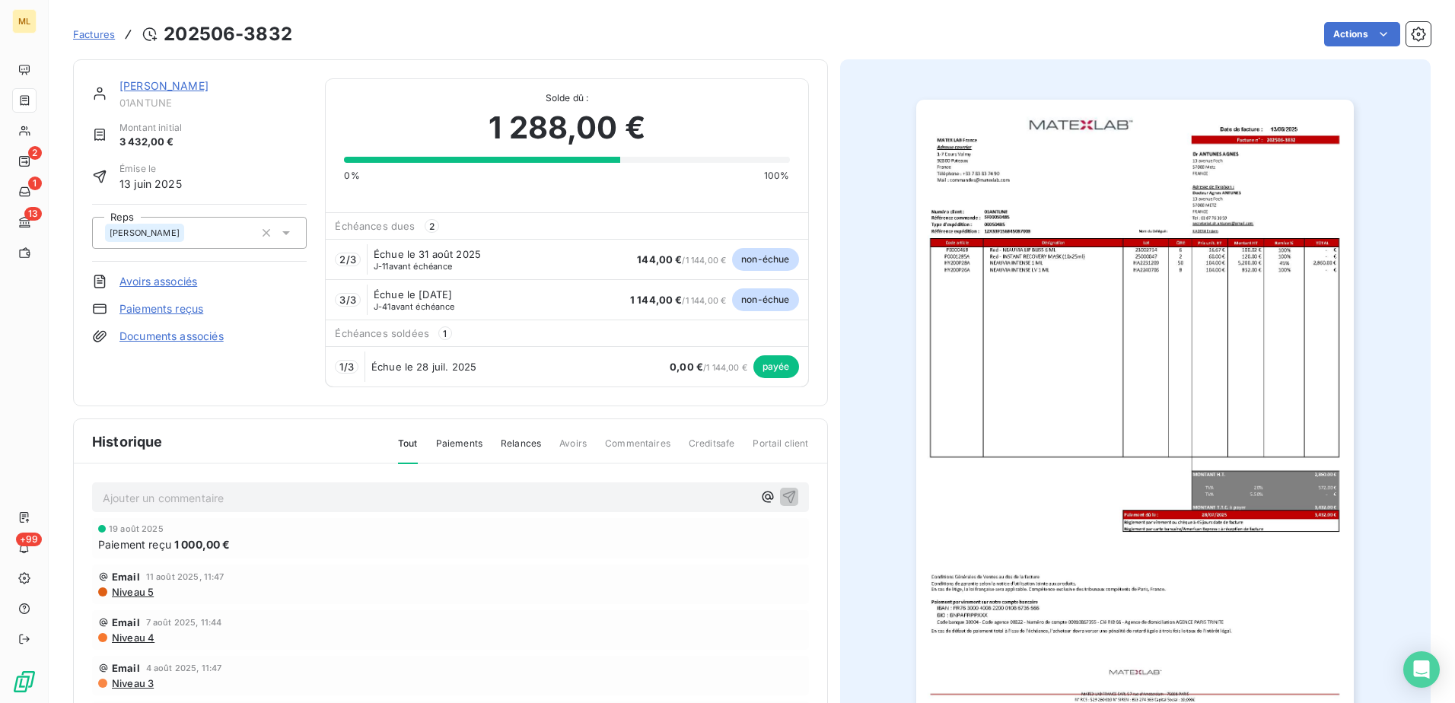
click at [153, 316] on link "Paiements reçus" at bounding box center [162, 308] width 84 height 15
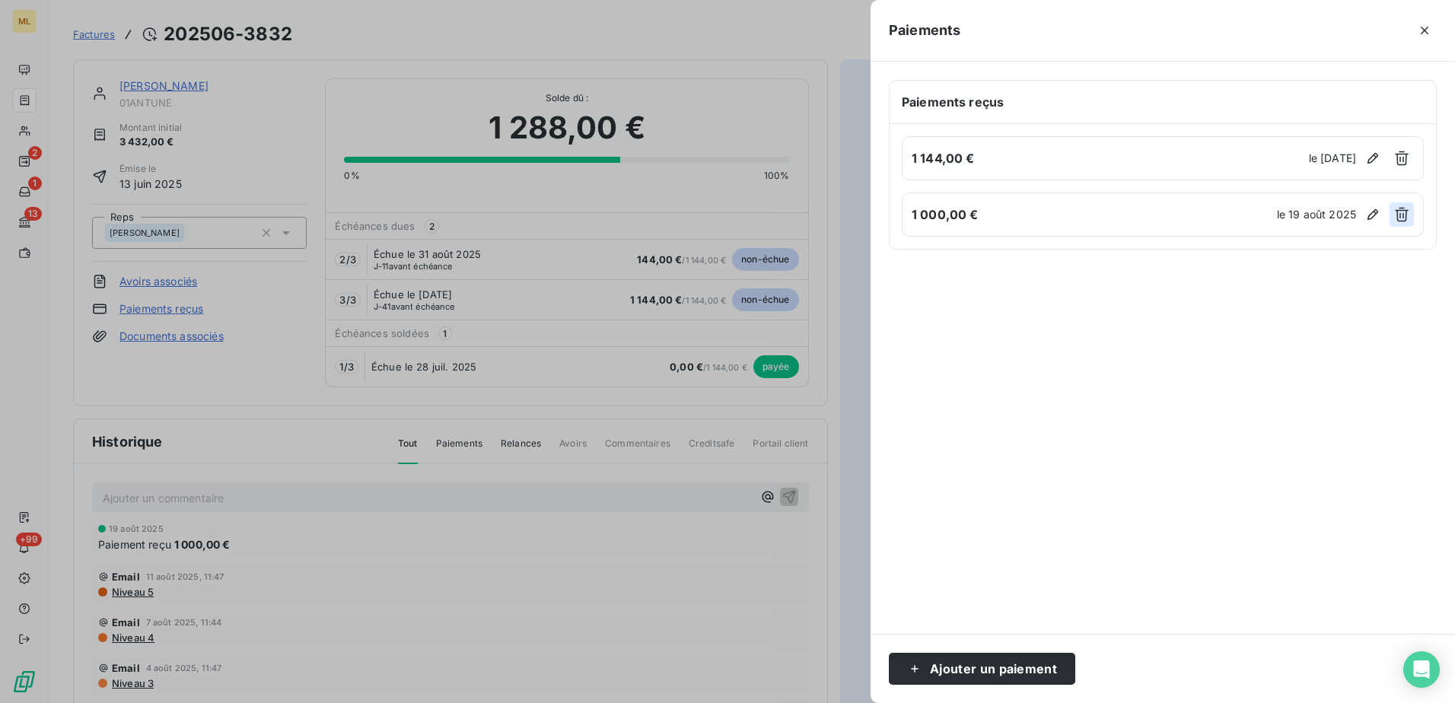
click at [1407, 215] on icon "button" at bounding box center [1402, 214] width 15 height 15
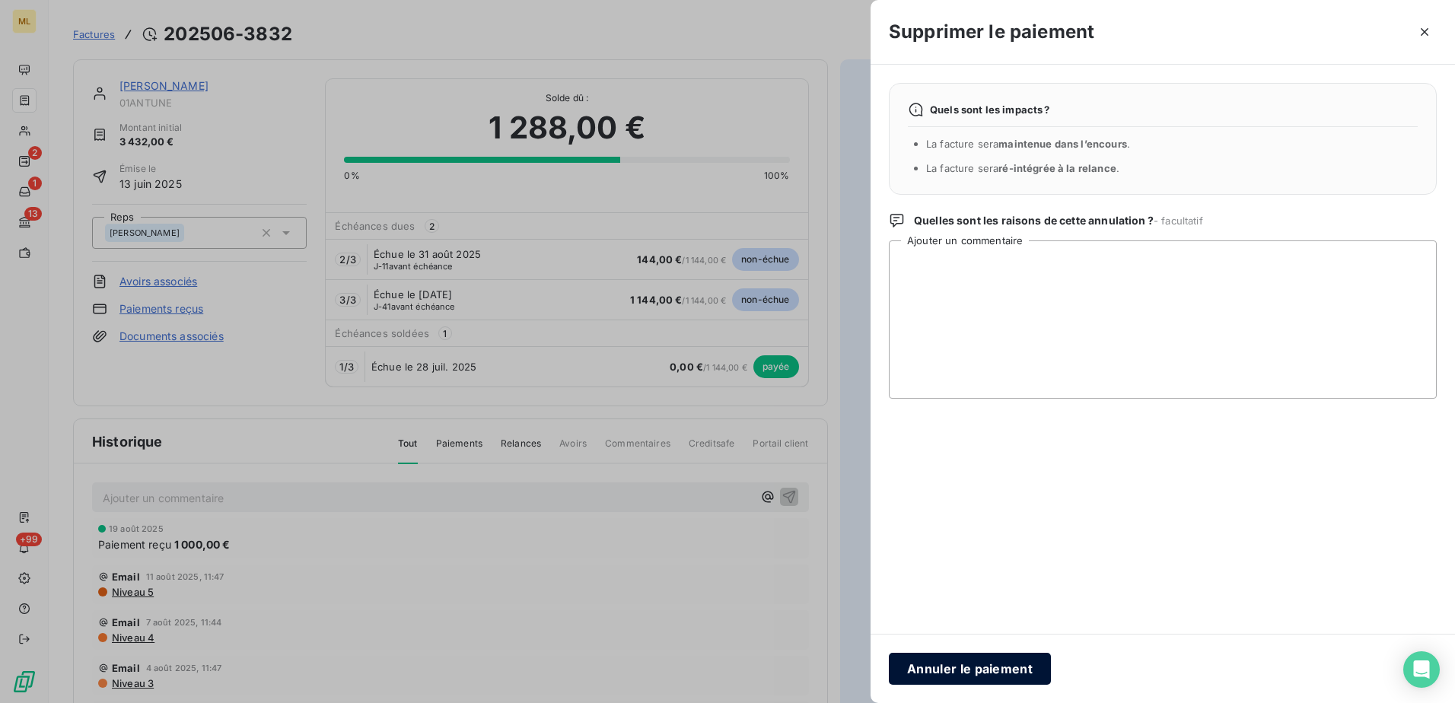
click at [978, 660] on button "Annuler le paiement" at bounding box center [970, 669] width 162 height 32
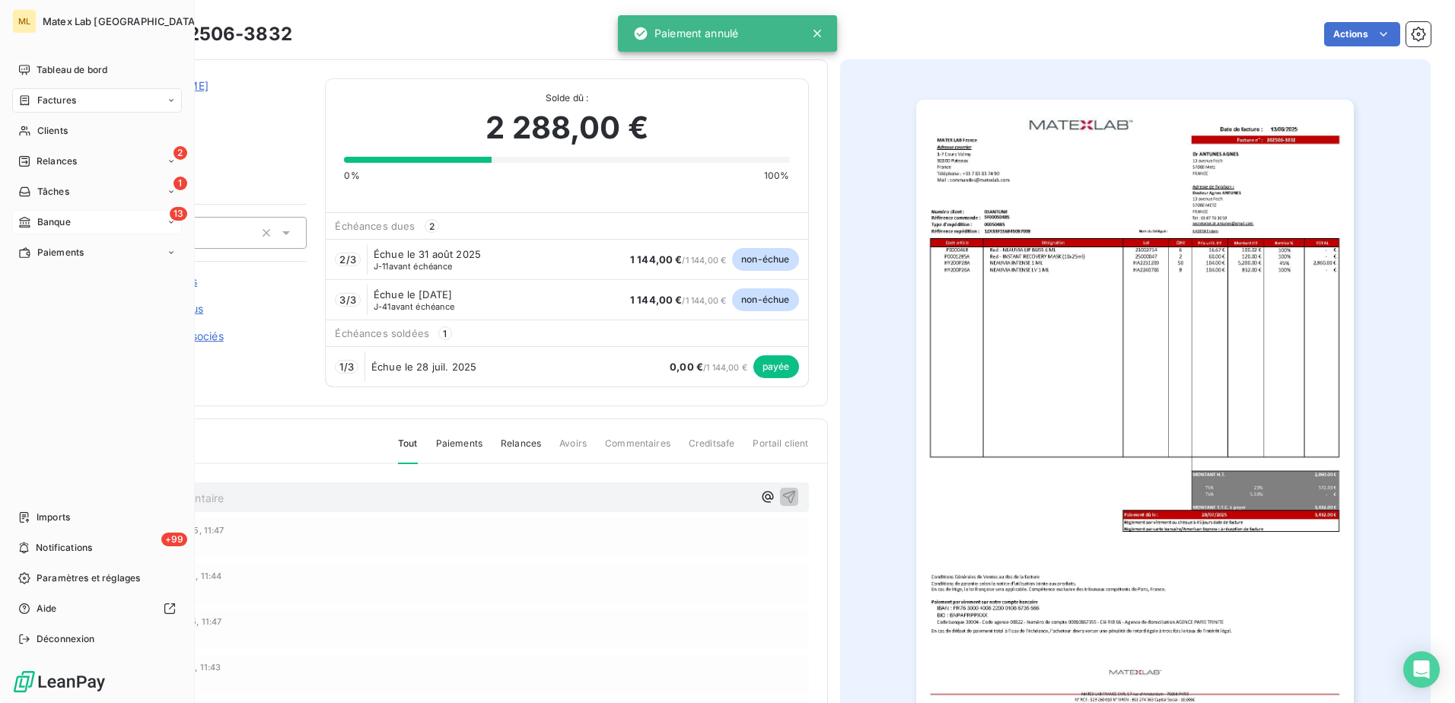
click at [59, 223] on span "Banque" at bounding box center [53, 222] width 33 height 14
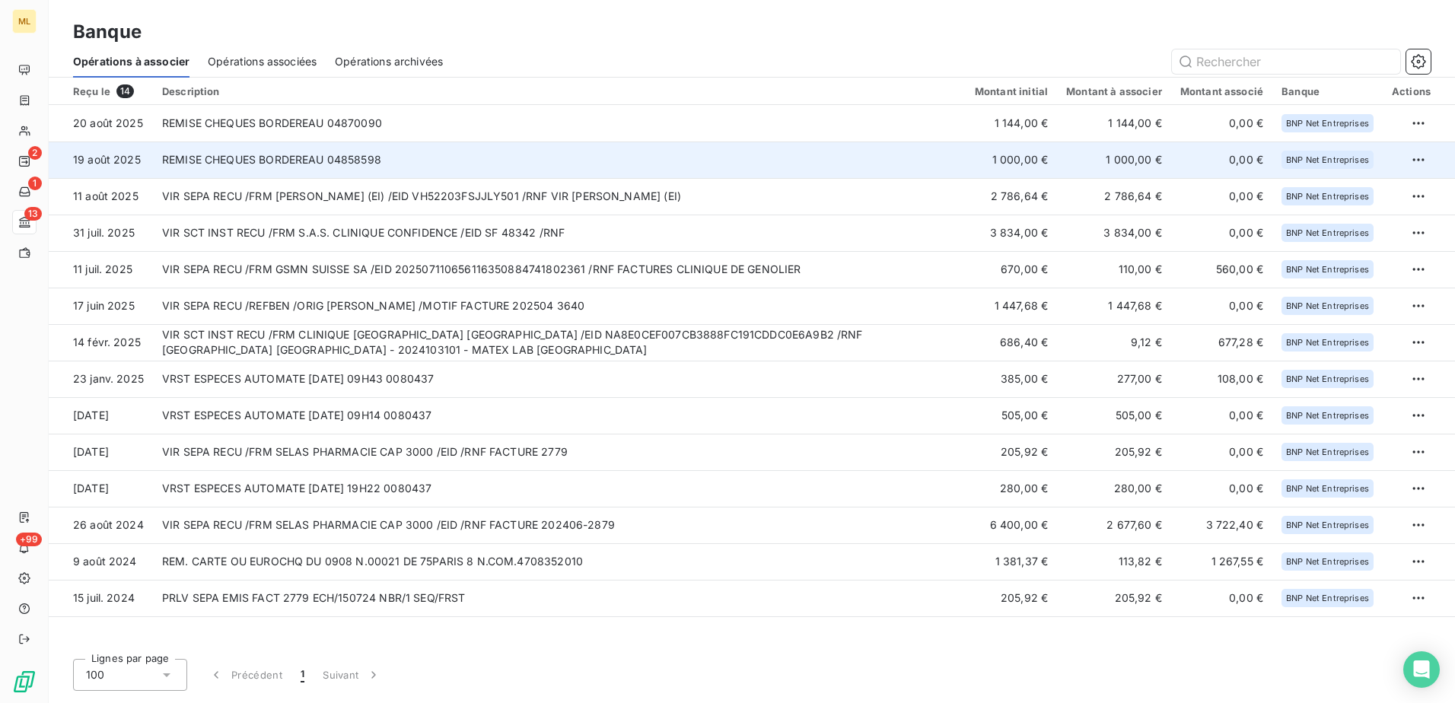
click at [964, 163] on td "REMISE CHEQUES BORDEREAU 04858598" at bounding box center [559, 160] width 813 height 37
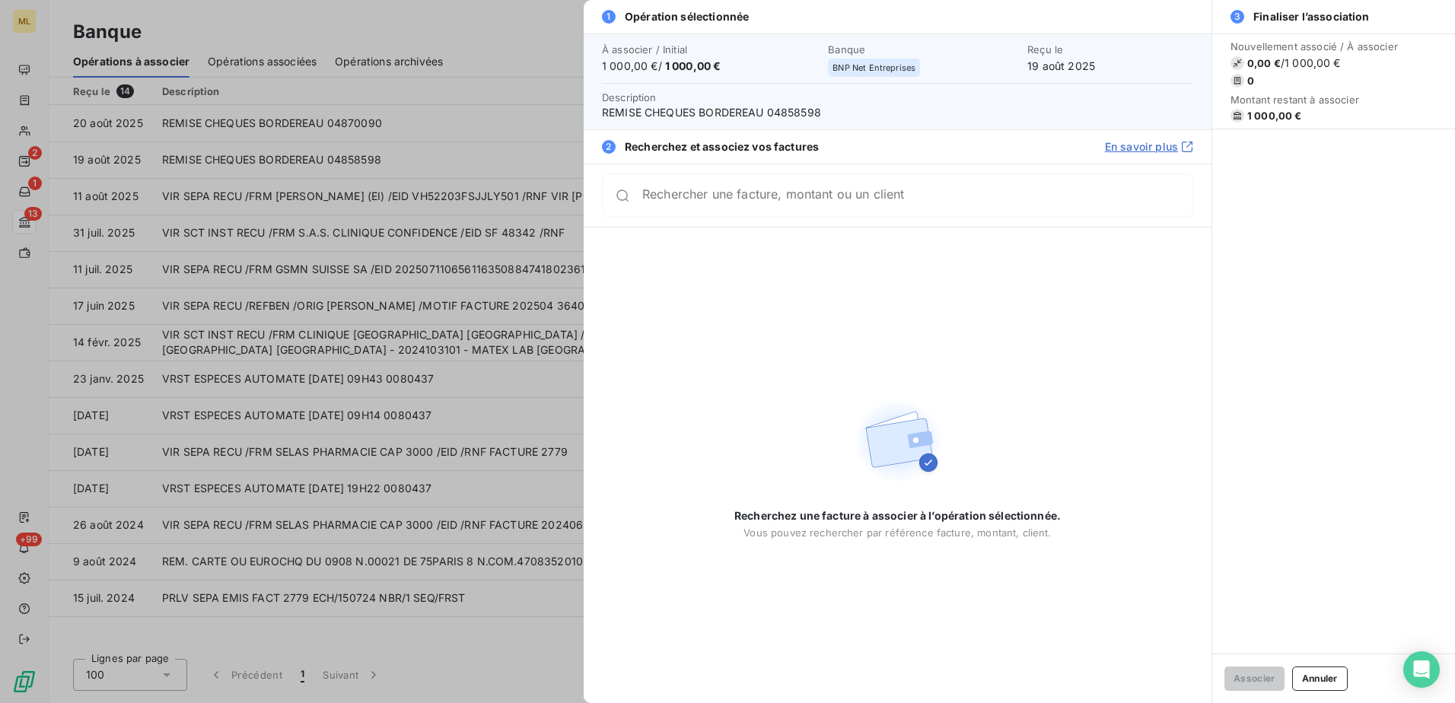
click at [872, 203] on input "Rechercher une facture, montant ou un client" at bounding box center [917, 195] width 550 height 15
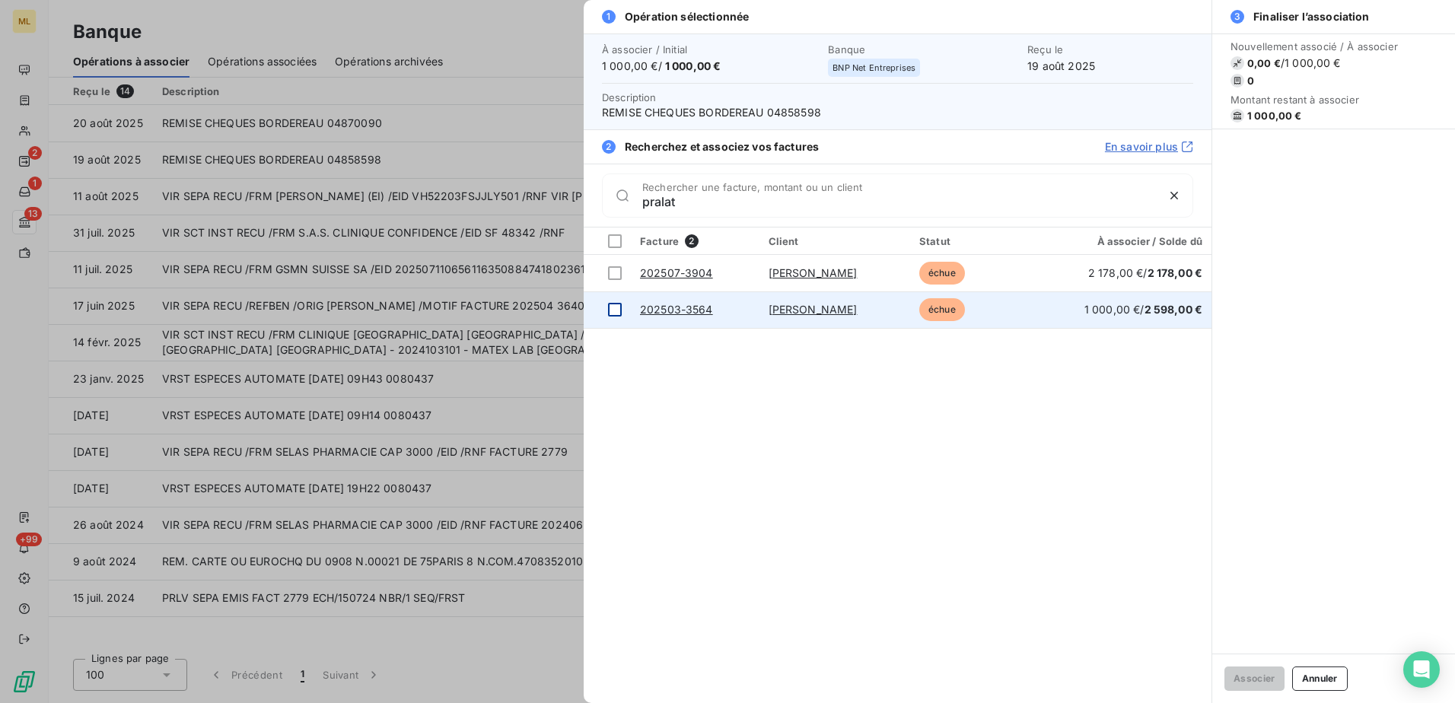
type input "pralat"
click at [615, 309] on div at bounding box center [615, 310] width 14 height 14
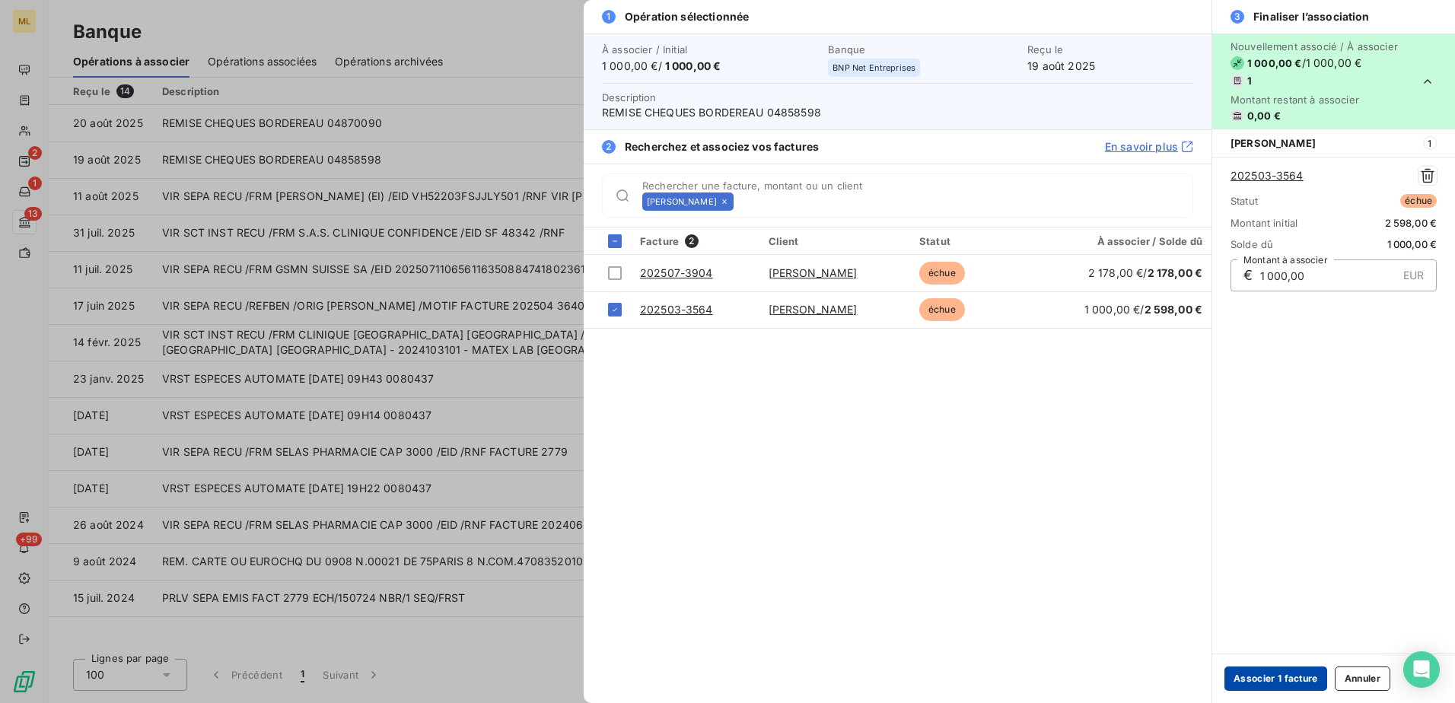
click at [1271, 677] on button "Associer 1 facture" at bounding box center [1276, 679] width 103 height 24
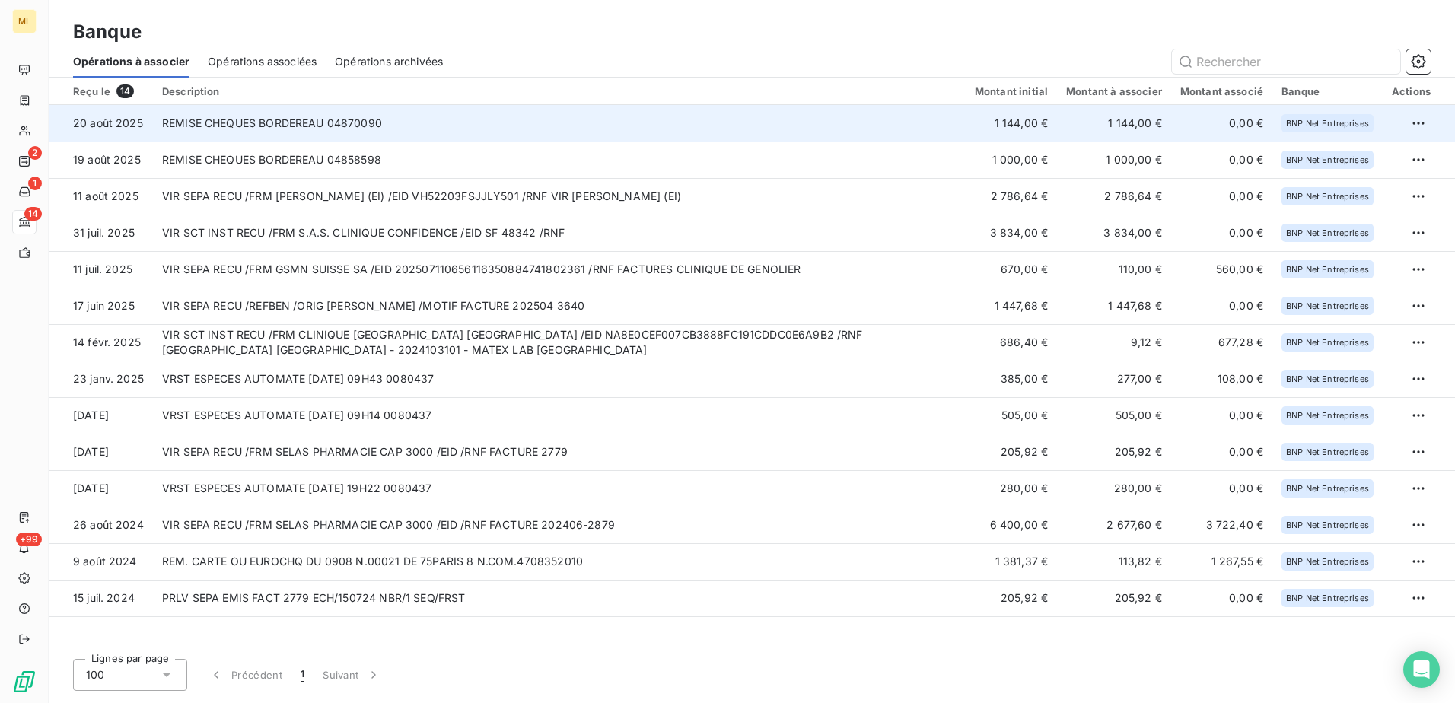
click at [292, 124] on td "REMISE CHEQUES BORDEREAU 04870090" at bounding box center [559, 123] width 813 height 37
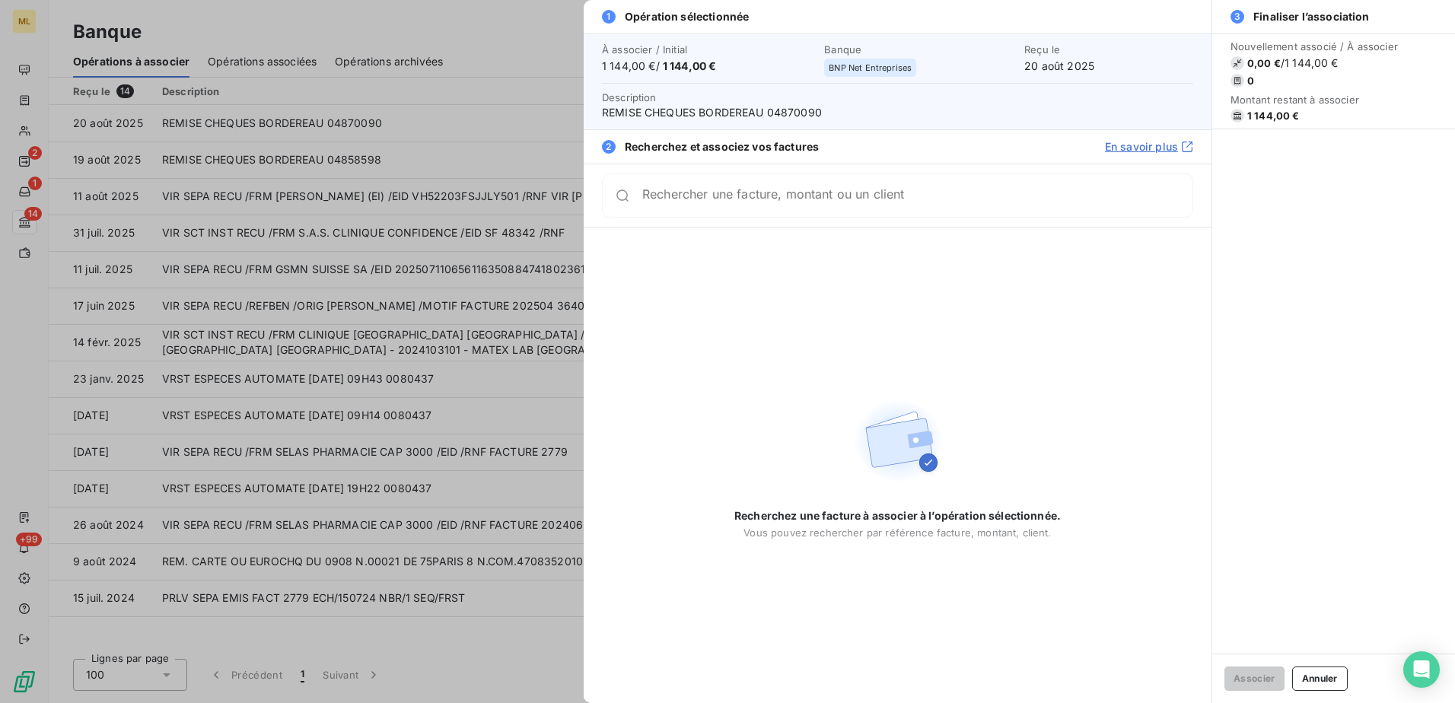
click at [749, 203] on input "Rechercher une facture, montant ou un client" at bounding box center [917, 195] width 550 height 15
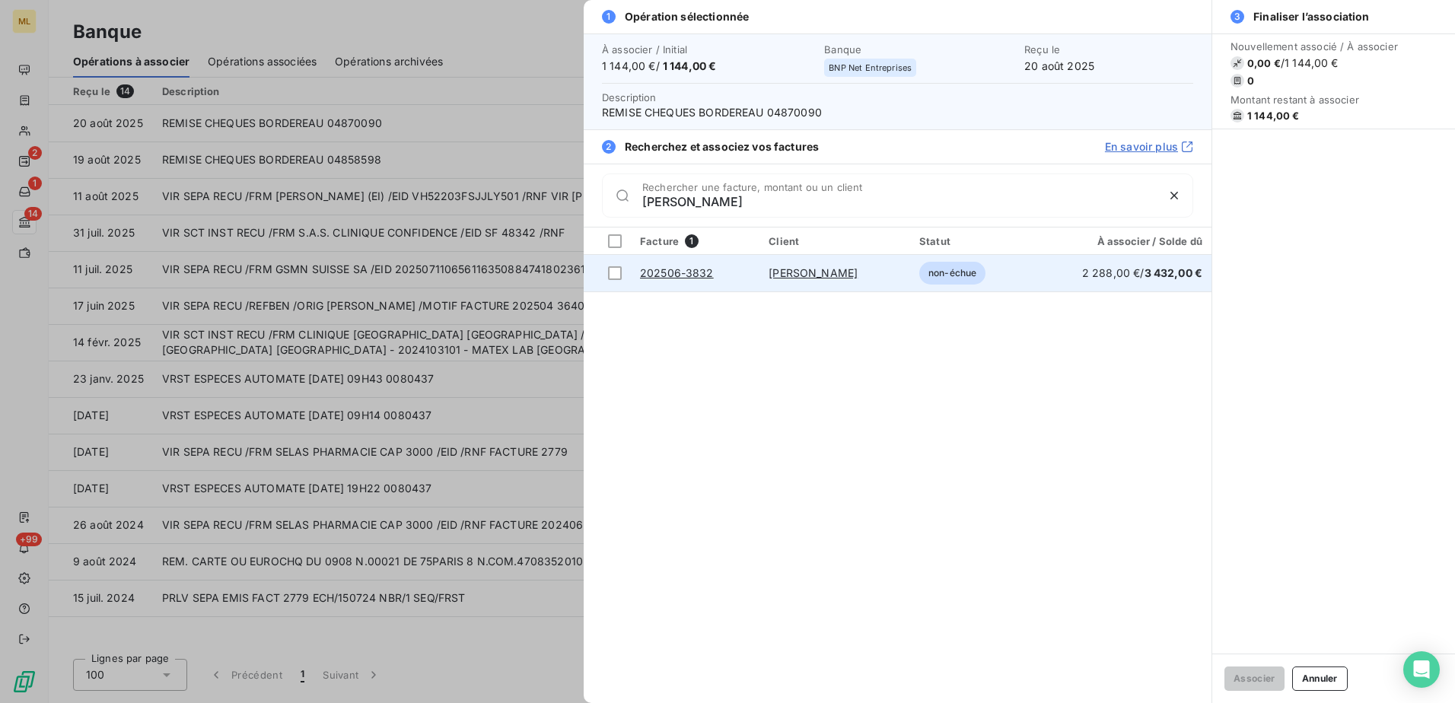
type input "agnes"
click at [718, 274] on td "202506-3832" at bounding box center [695, 273] width 129 height 37
click at [613, 268] on div at bounding box center [615, 273] width 14 height 14
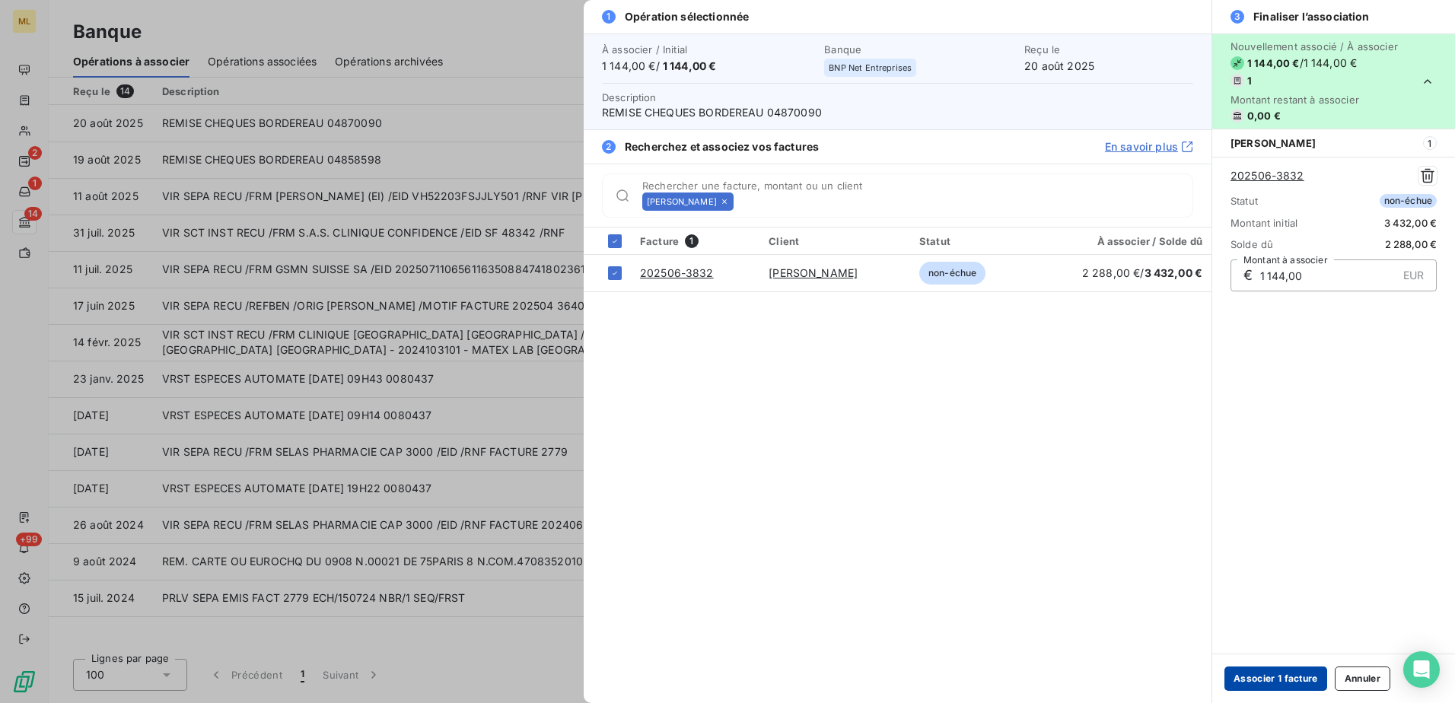
click at [1279, 677] on button "Associer 1 facture" at bounding box center [1276, 679] width 103 height 24
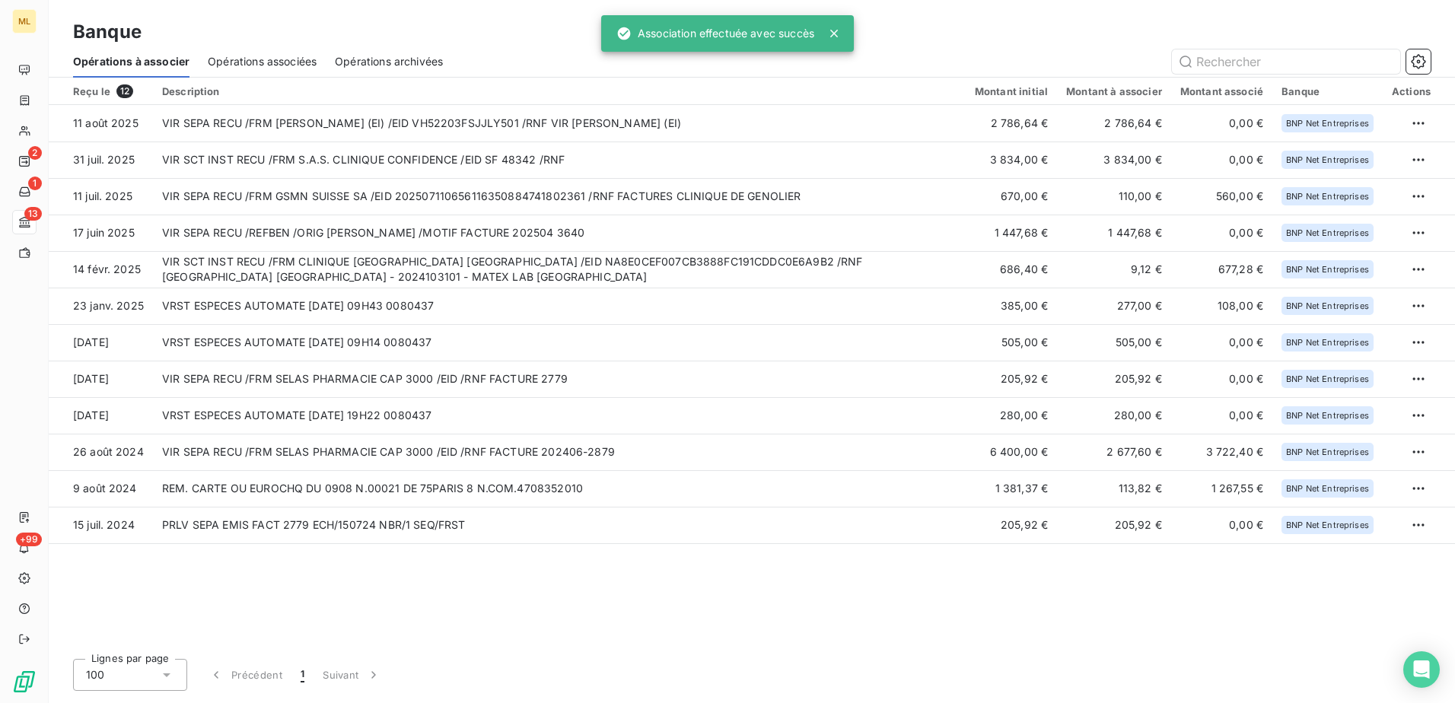
click at [785, 596] on div "Reçu le 12 Description Montant initial Montant à associer Montant associé Banqu…" at bounding box center [752, 362] width 1407 height 569
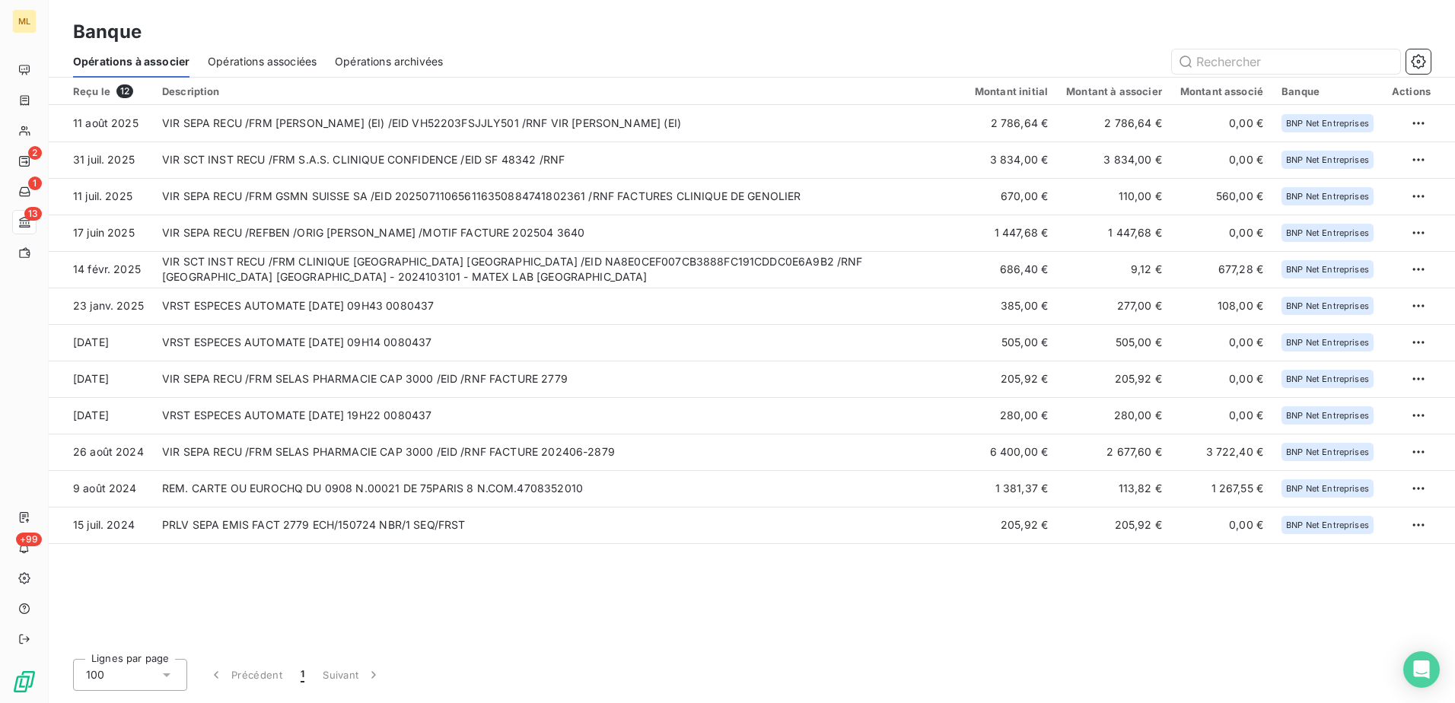
click at [483, 596] on div "Reçu le 12 Description Montant initial Montant à associer Montant associé Banqu…" at bounding box center [752, 362] width 1407 height 569
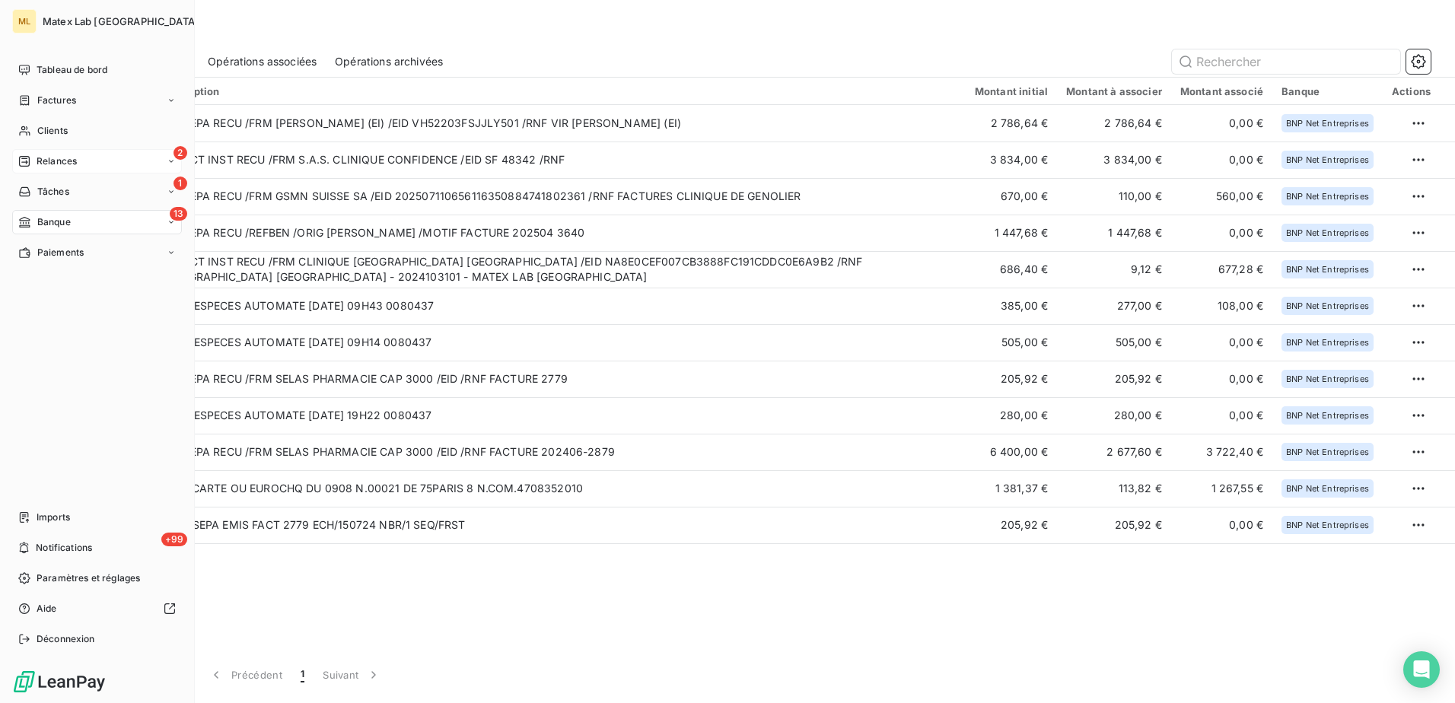
click at [77, 161] on span "Relances" at bounding box center [57, 162] width 40 height 14
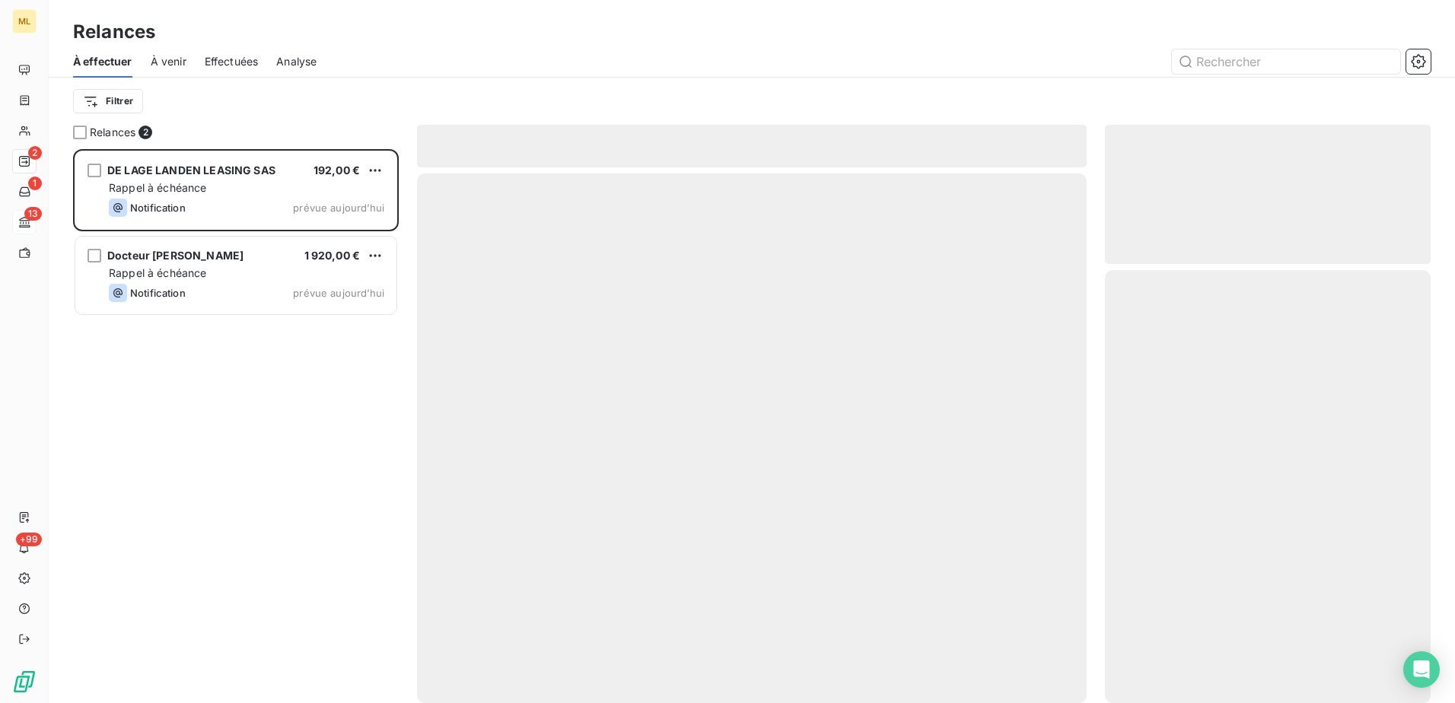
scroll to position [543, 314]
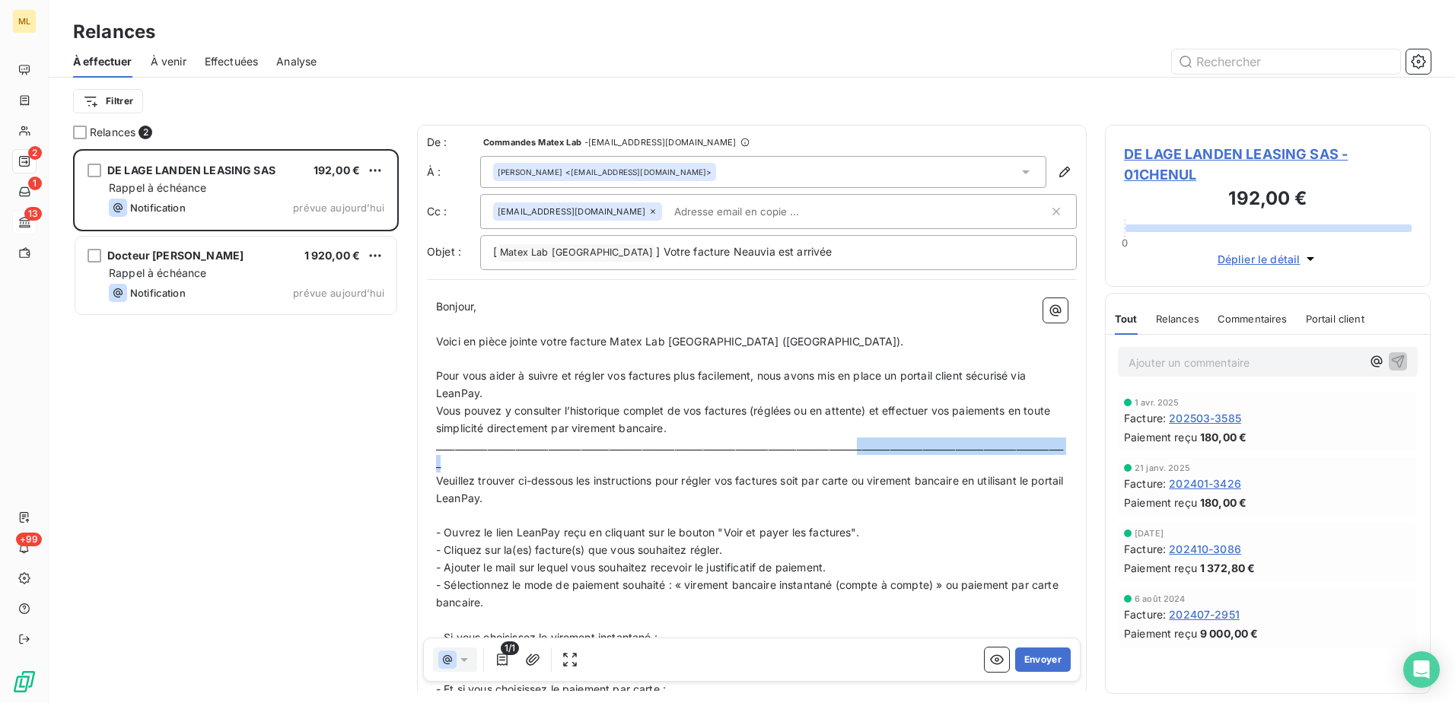
drag, startPoint x: 570, startPoint y: 464, endPoint x: 881, endPoint y: 441, distance: 312.2
click at [881, 441] on p "_______________________________________________________________________________…" at bounding box center [752, 455] width 632 height 35
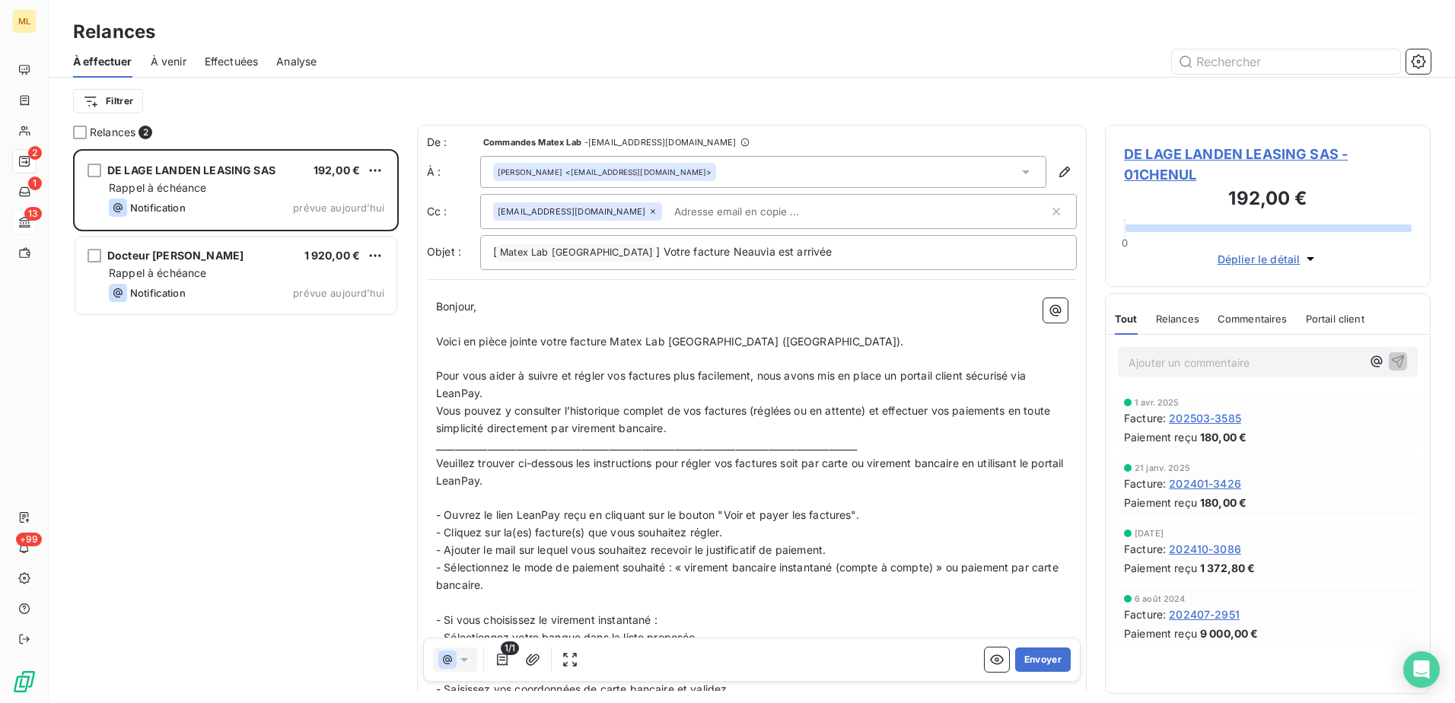
drag, startPoint x: 434, startPoint y: 460, endPoint x: 482, endPoint y: 464, distance: 48.2
click at [480, 464] on div "Bonjour, ﻿ Voici en pièce jointe votre facture Matex Lab France (Neauvia). ﻿ Po…" at bounding box center [752, 685] width 650 height 793
click at [512, 466] on span "Veuillez trouver ci-dessous les instructions pour régler vos factures soit par …" at bounding box center [751, 472] width 631 height 30
drag, startPoint x: 515, startPoint y: 466, endPoint x: 426, endPoint y: 466, distance: 89.1
click at [426, 466] on div "De : Commandes Matex Lab - commandes@matexlab.com À : Coralie CHENU LOBERT <che…" at bounding box center [752, 608] width 670 height 967
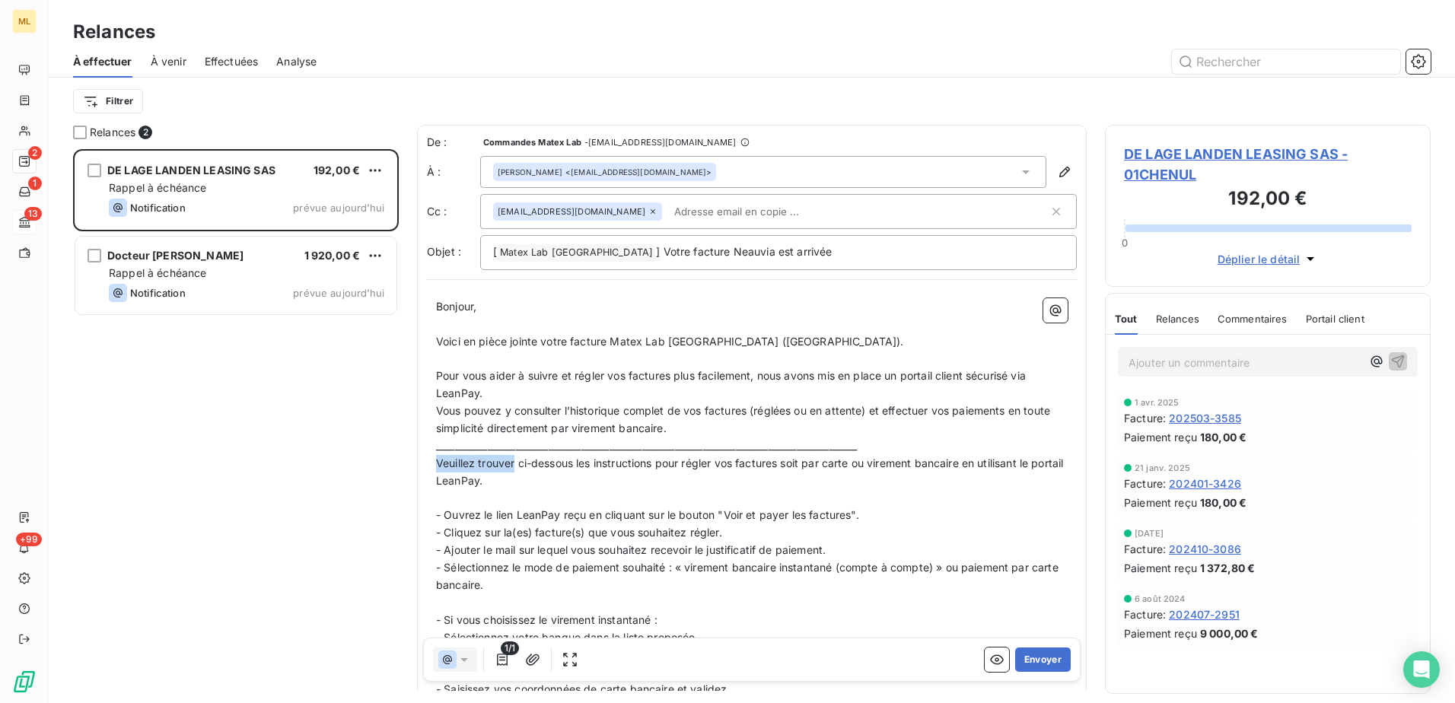
copy span "Veuillez trouver"
drag, startPoint x: 437, startPoint y: 336, endPoint x: 461, endPoint y: 346, distance: 25.3
click at [461, 346] on span "Voici en pièce jointe votre facture Matex Lab France (Neauvia)." at bounding box center [670, 341] width 468 height 13
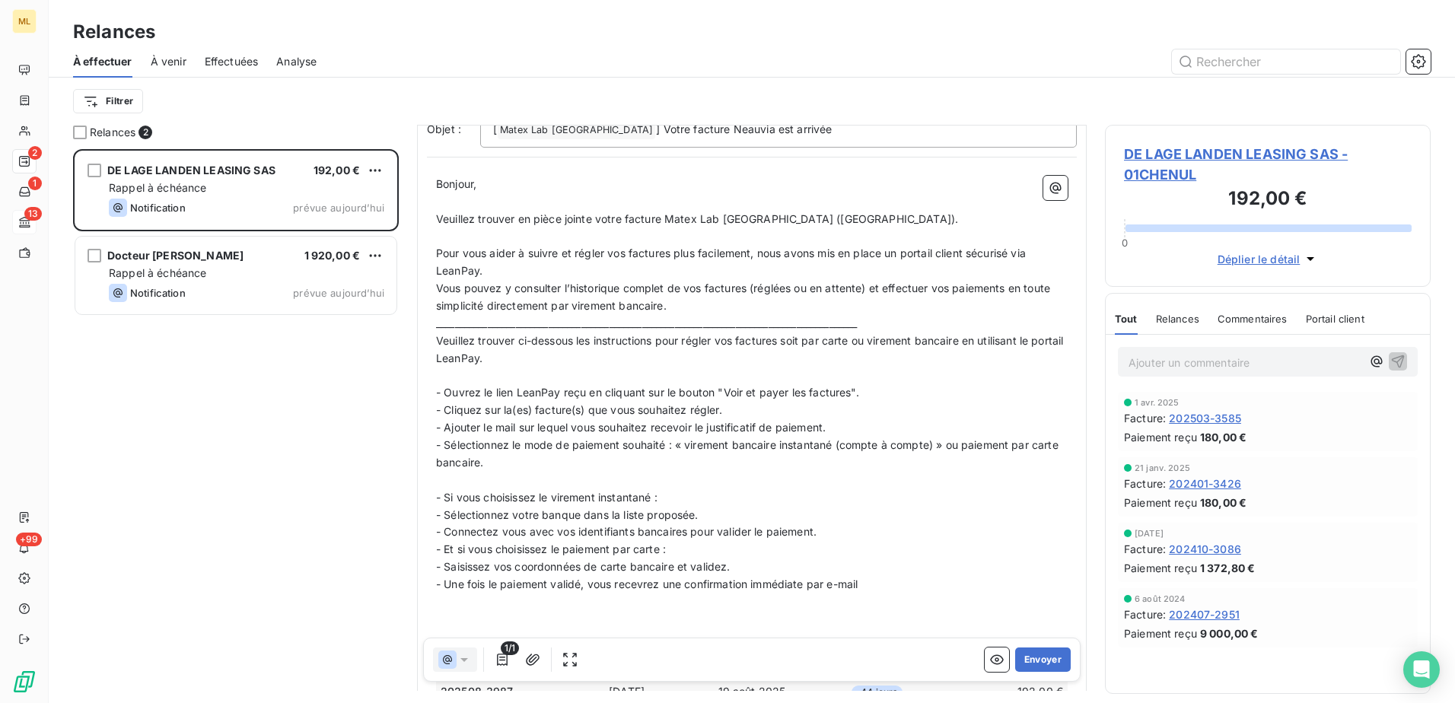
scroll to position [312, 0]
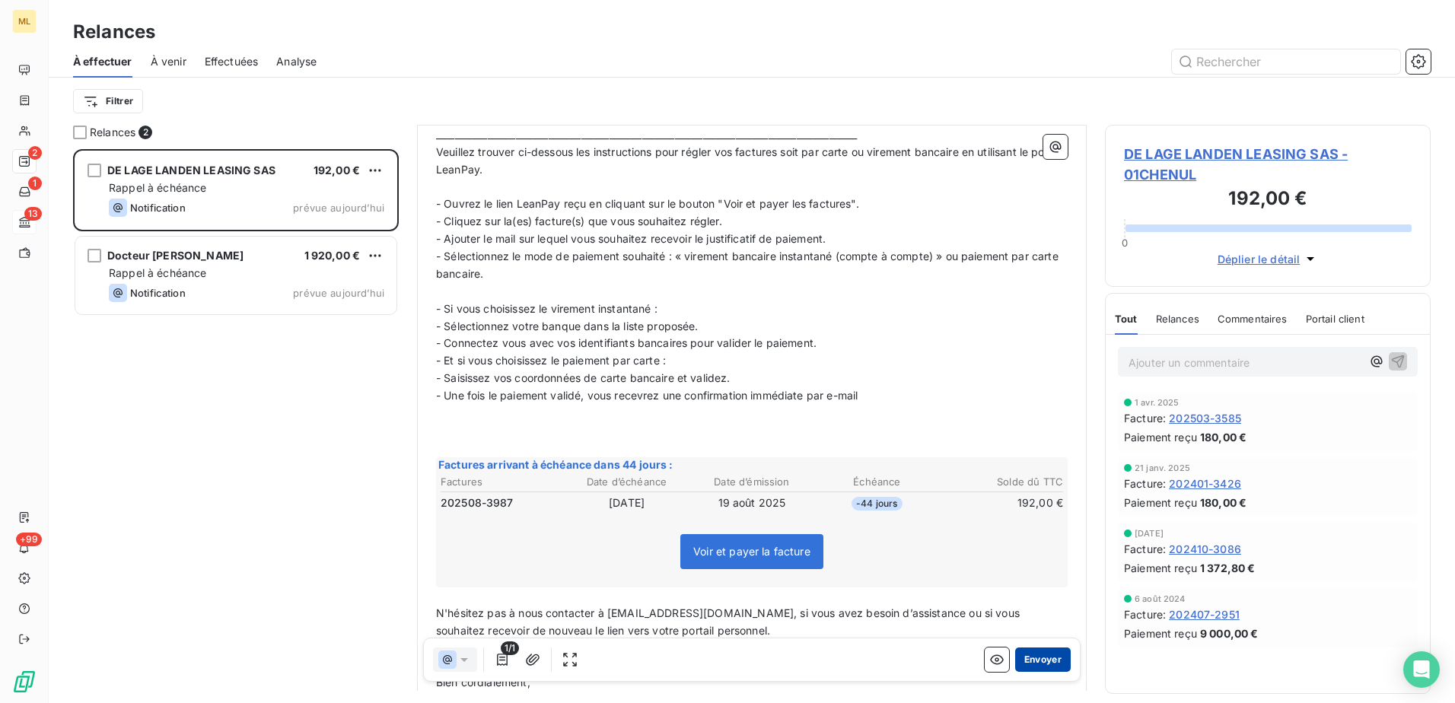
click at [1040, 661] on button "Envoyer" at bounding box center [1043, 660] width 56 height 24
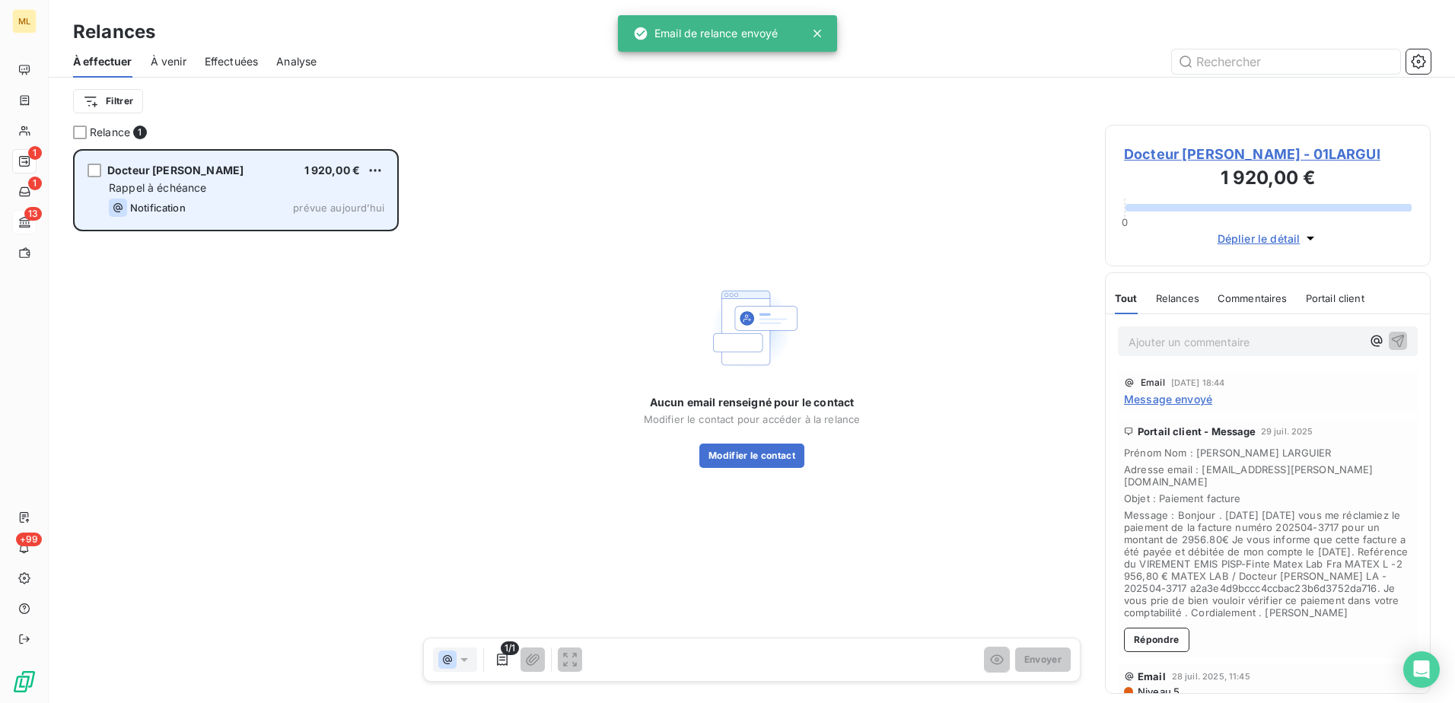
click at [210, 191] on div "Rappel à échéance" at bounding box center [247, 187] width 276 height 15
click at [188, 170] on span "Docteur [PERSON_NAME]" at bounding box center [175, 170] width 136 height 13
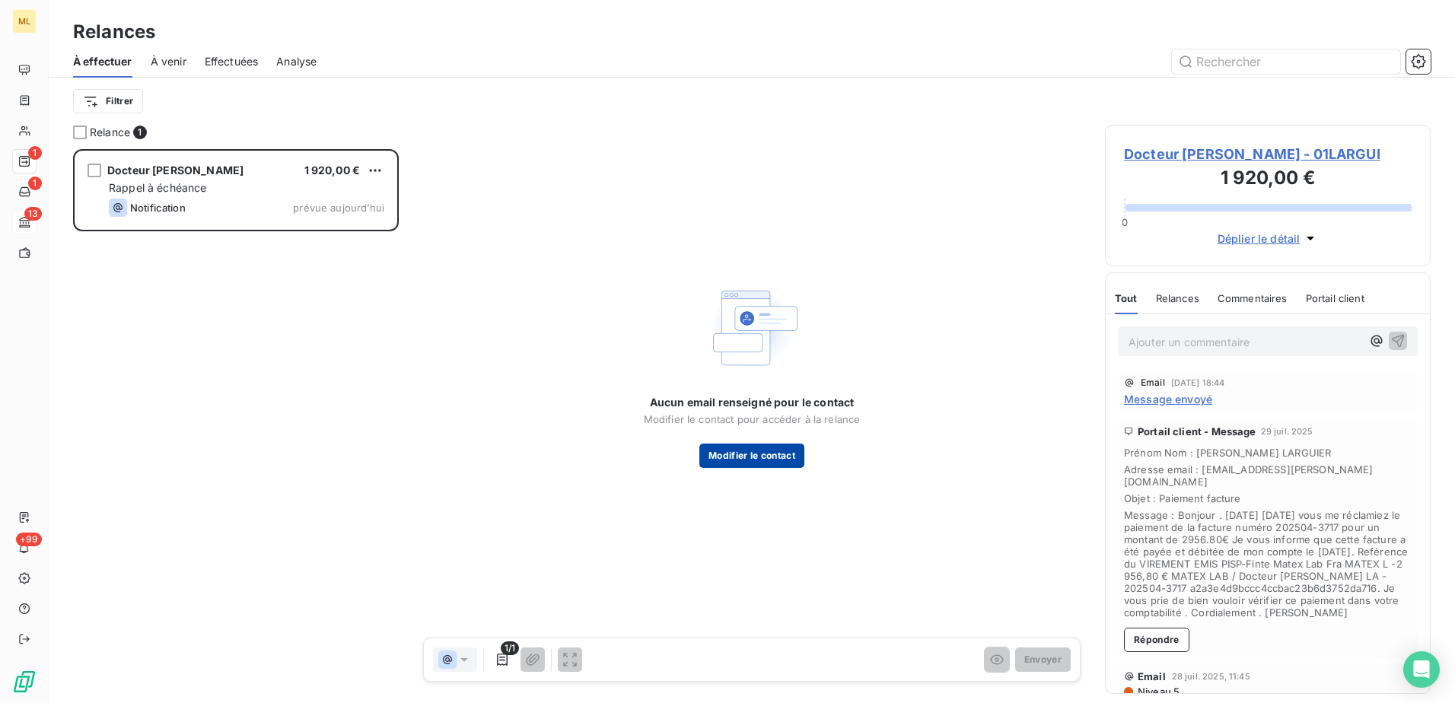
click at [786, 445] on button "Modifier le contact" at bounding box center [752, 456] width 105 height 24
type input "06 81 56 54 96"
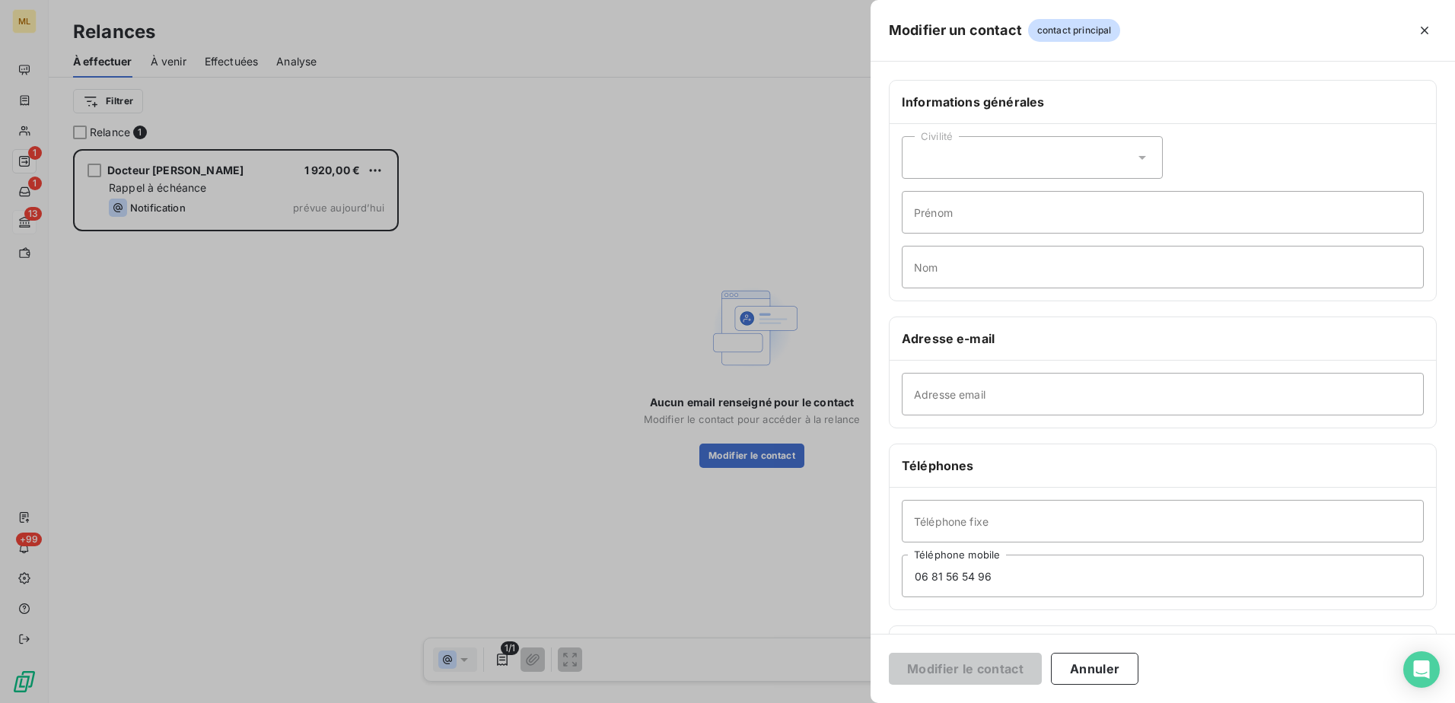
drag, startPoint x: 1257, startPoint y: 157, endPoint x: 1076, endPoint y: 333, distance: 252.5
click at [1257, 157] on div "Civilité Prénom Nom" at bounding box center [1163, 212] width 547 height 177
click at [977, 416] on div "Adresse email" at bounding box center [1163, 394] width 547 height 67
click at [986, 399] on input "Adresse email" at bounding box center [1163, 394] width 522 height 43
paste input "contact@catherine-larguier.fr"
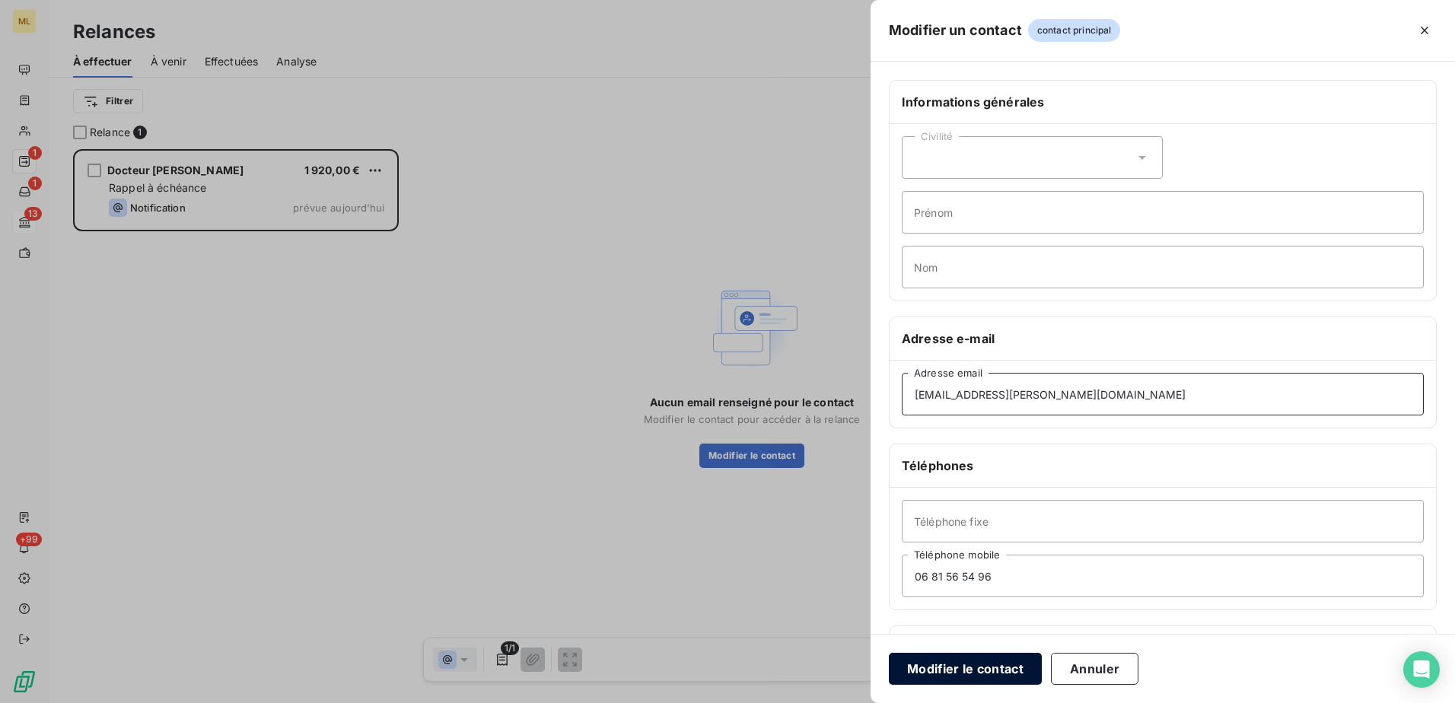
type input "contact@catherine-larguier.fr"
click at [985, 666] on button "Modifier le contact" at bounding box center [965, 669] width 153 height 32
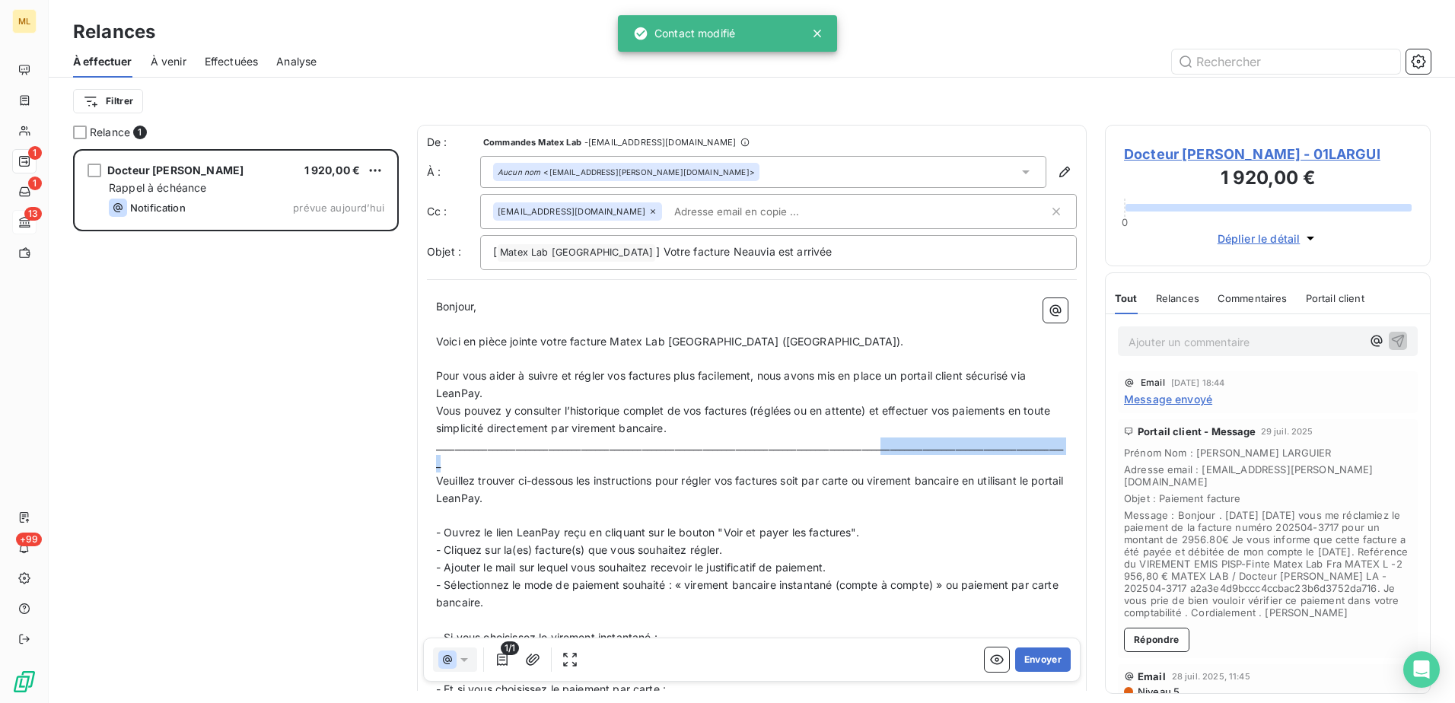
drag, startPoint x: 907, startPoint y: 445, endPoint x: 1003, endPoint y: 464, distance: 97.2
click at [1003, 464] on p "_______________________________________________________________________________…" at bounding box center [752, 455] width 632 height 35
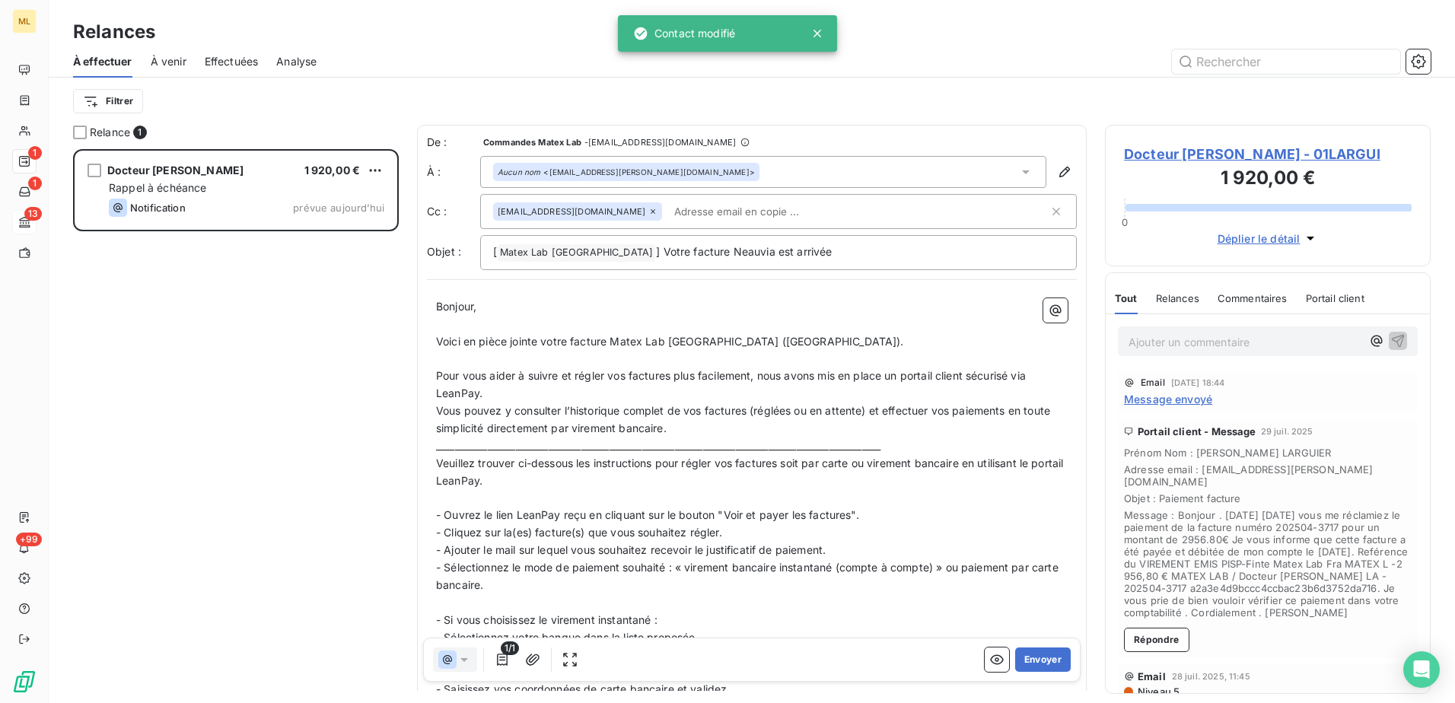
click at [833, 452] on p "_______________________________________________________________________________…" at bounding box center [752, 447] width 632 height 18
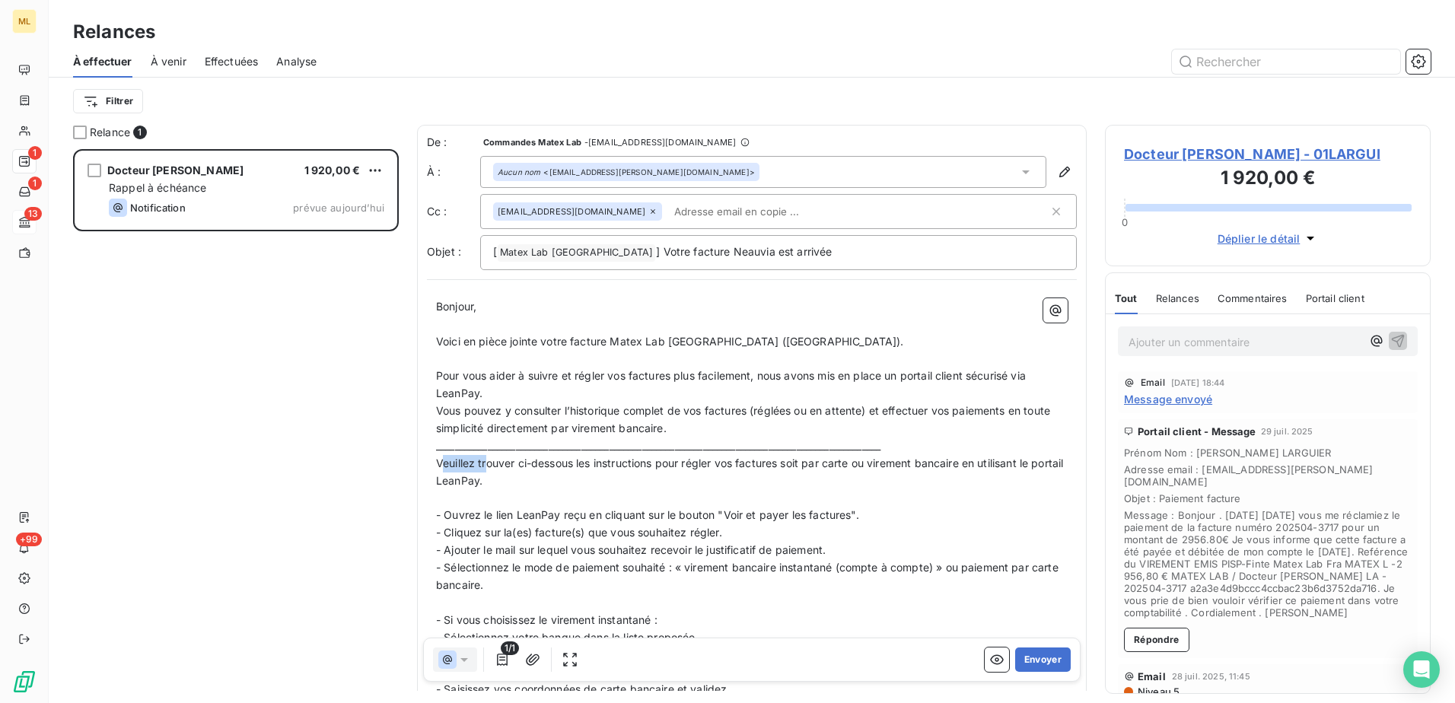
drag, startPoint x: 440, startPoint y: 461, endPoint x: 488, endPoint y: 461, distance: 48.0
click at [488, 461] on span "Veuillez trouver ci-dessous les instructions pour régler vos factures soit par …" at bounding box center [751, 472] width 631 height 30
drag, startPoint x: 435, startPoint y: 461, endPoint x: 462, endPoint y: 467, distance: 27.2
click at [480, 466] on div "Bonjour, ﻿ Voici en pièce jointe votre facture Matex Lab France (Neauvia). ﻿ Po…" at bounding box center [752, 685] width 650 height 793
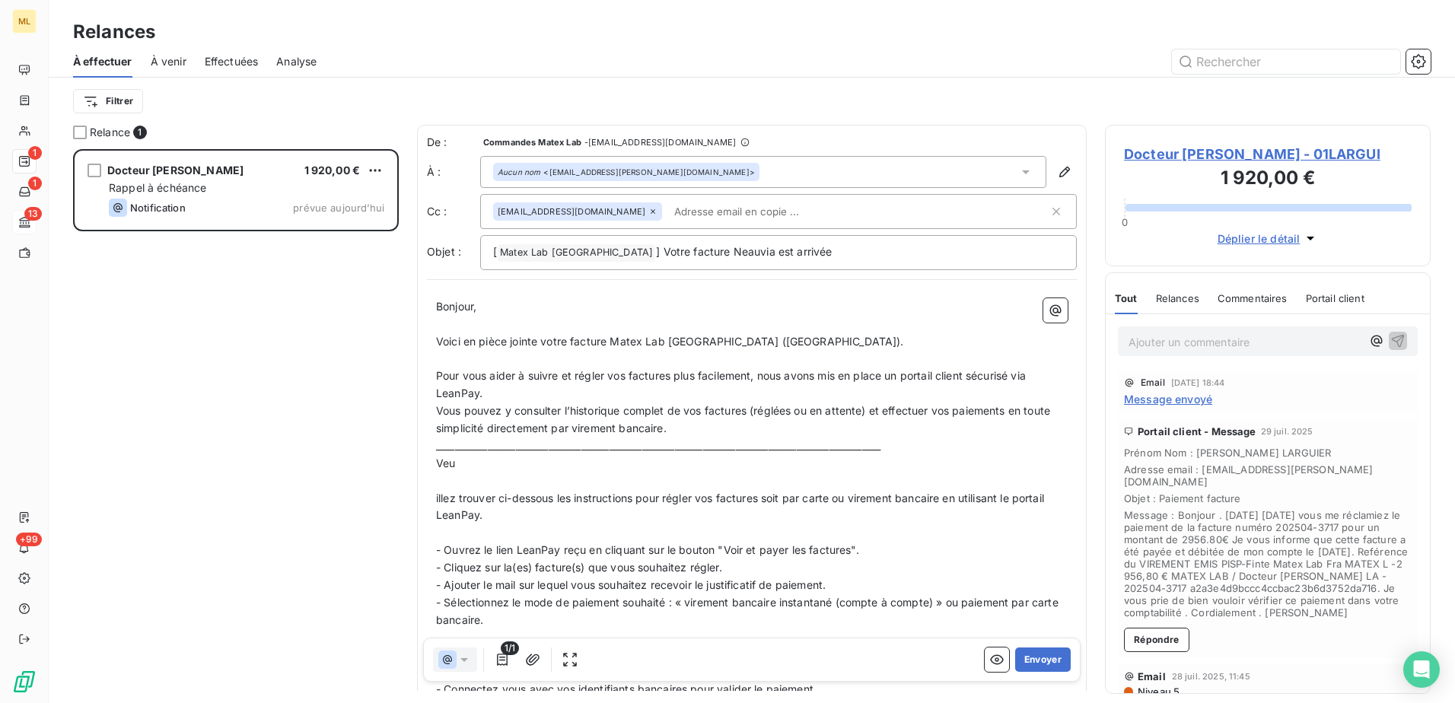
click at [496, 476] on p "﻿" at bounding box center [752, 482] width 632 height 18
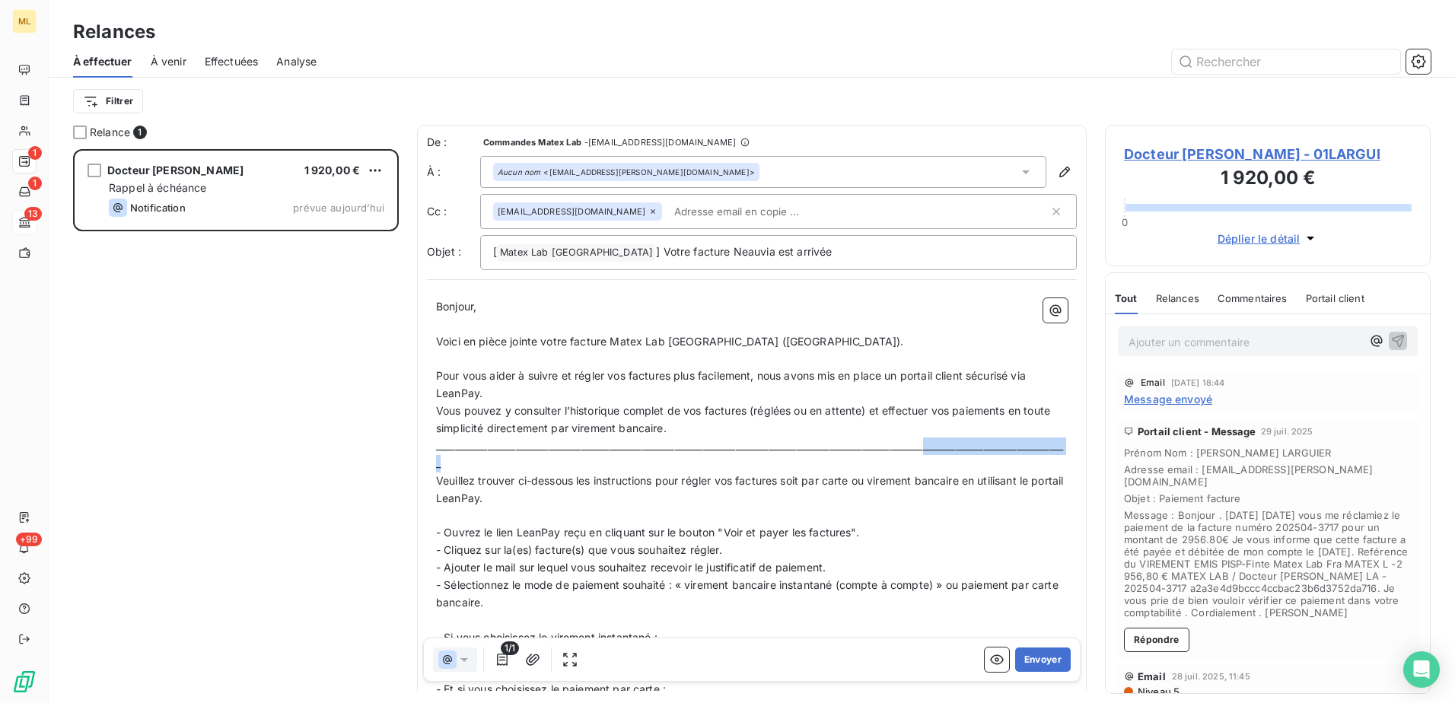
drag, startPoint x: 955, startPoint y: 445, endPoint x: 980, endPoint y: 462, distance: 30.0
click at [980, 462] on p "_______________________________________________________________________________…" at bounding box center [752, 455] width 632 height 35
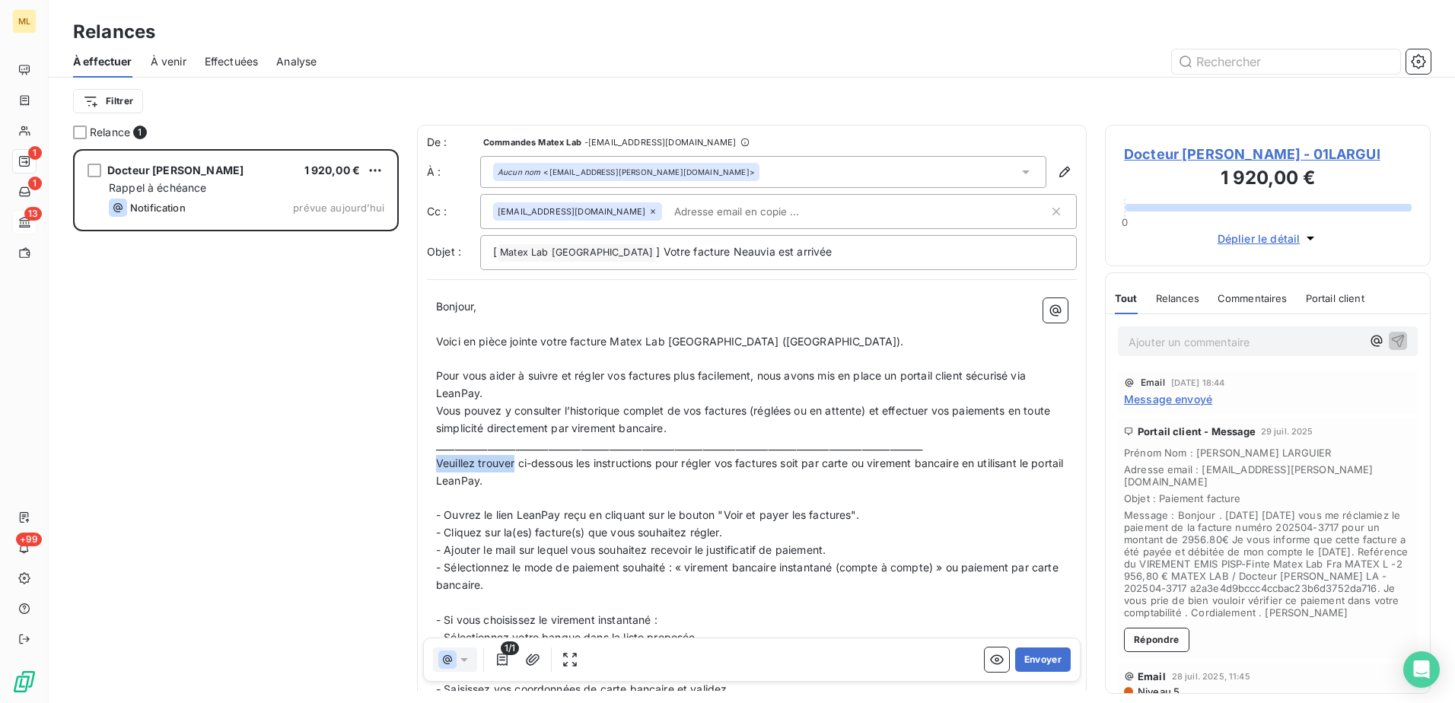
drag, startPoint x: 437, startPoint y: 461, endPoint x: 515, endPoint y: 462, distance: 78.4
click at [515, 462] on span "Veuillez trouver ci-dessous les instructions pour régler vos factures soit par …" at bounding box center [751, 472] width 631 height 30
copy span "Veuillez trouver"
drag, startPoint x: 438, startPoint y: 341, endPoint x: 475, endPoint y: 344, distance: 37.4
click at [475, 344] on span "Voici en pièce jointe votre facture Matex Lab France (Neauvia)." at bounding box center [670, 341] width 468 height 13
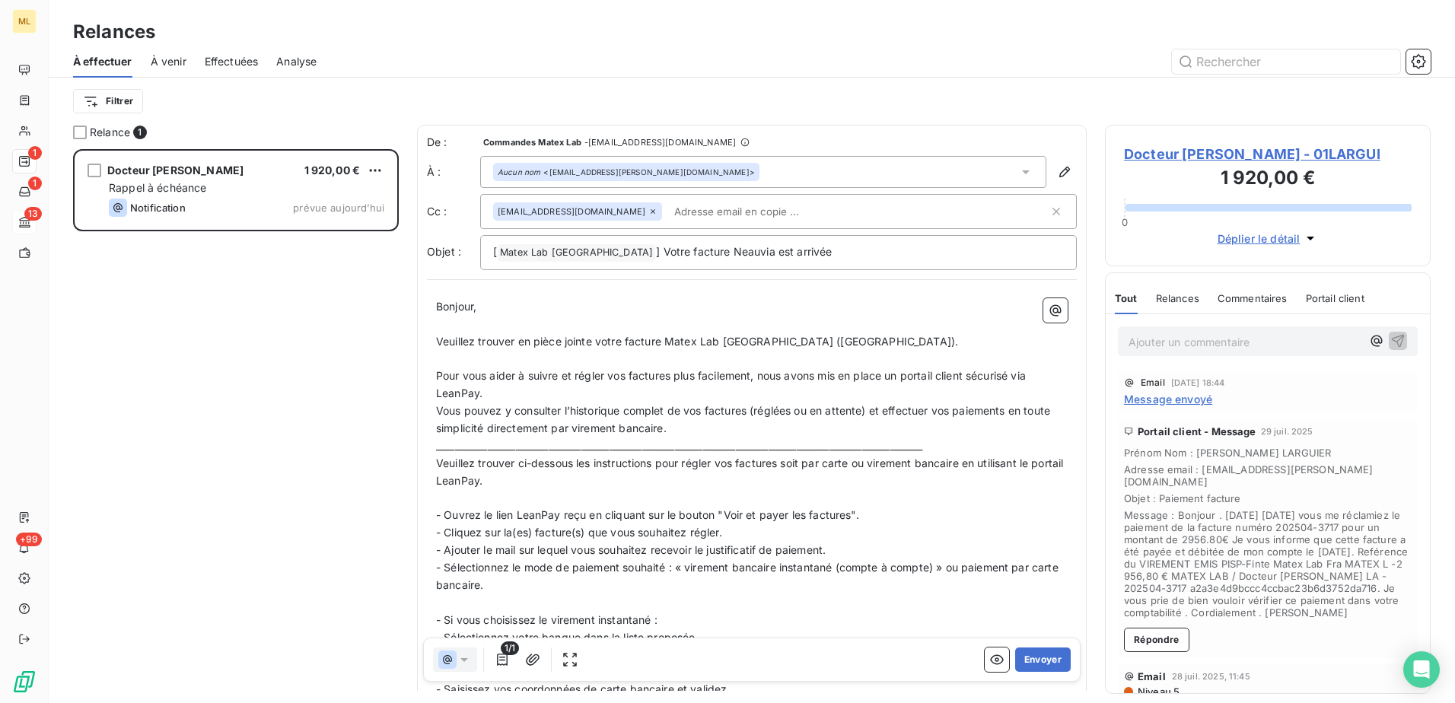
click at [990, 531] on p "- Cliquez sur la(es) facture(s) que vous souhaitez régler." at bounding box center [752, 533] width 632 height 18
click at [1026, 664] on button "Envoyer" at bounding box center [1043, 660] width 56 height 24
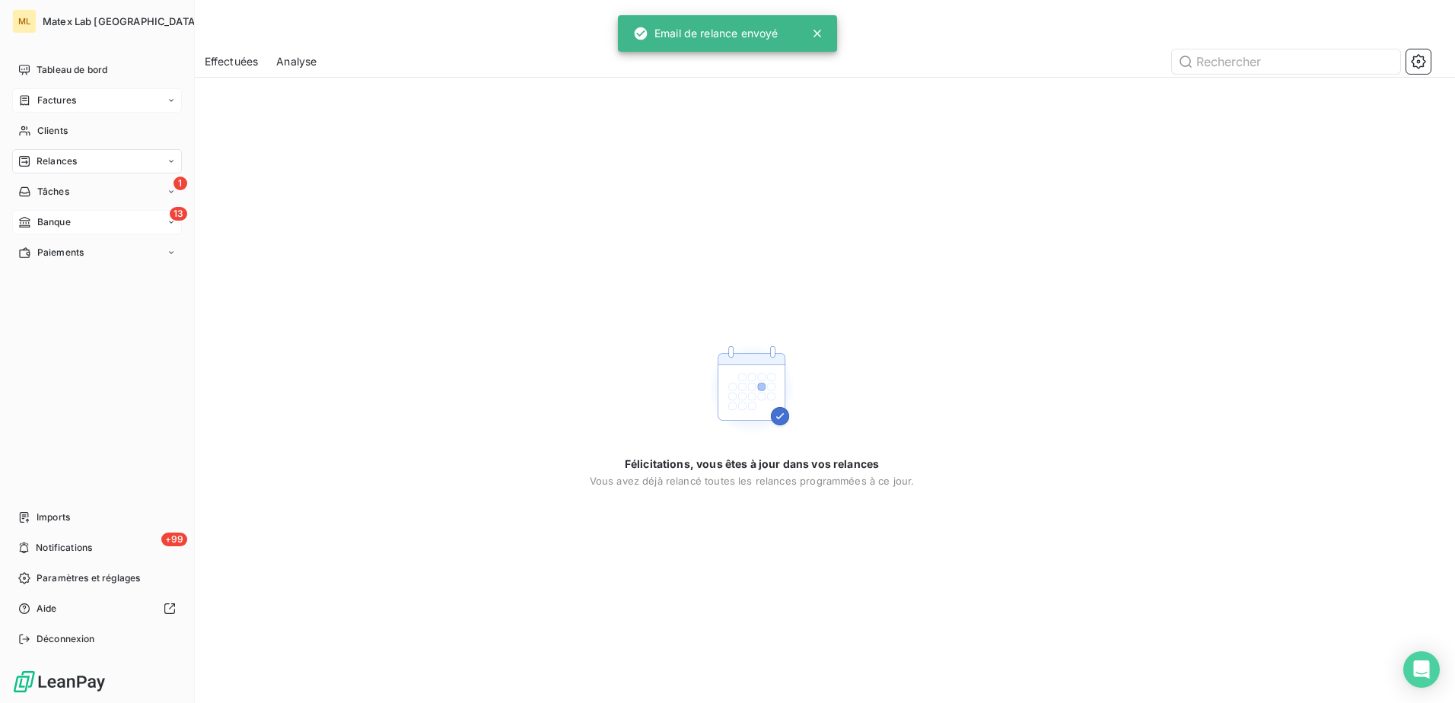
click at [128, 104] on div "Factures" at bounding box center [97, 100] width 170 height 24
